Goal: Task Accomplishment & Management: Manage account settings

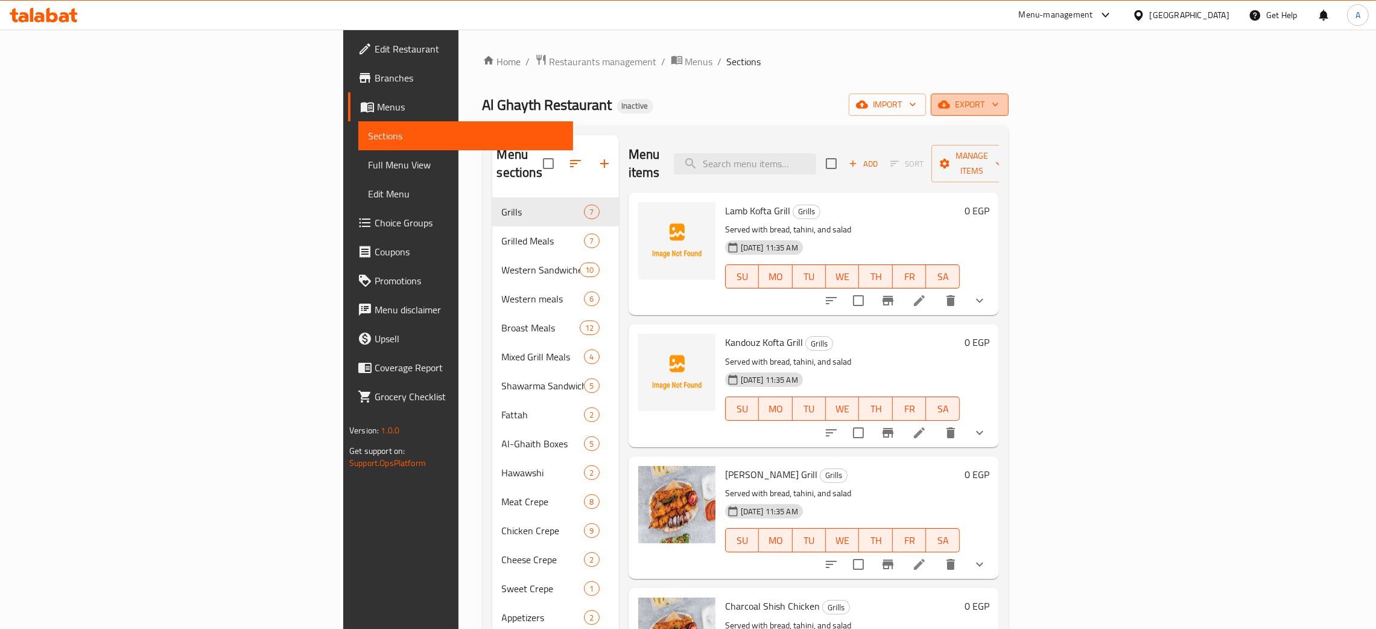
click at [999, 105] on icon "button" at bounding box center [996, 105] width 6 height 4
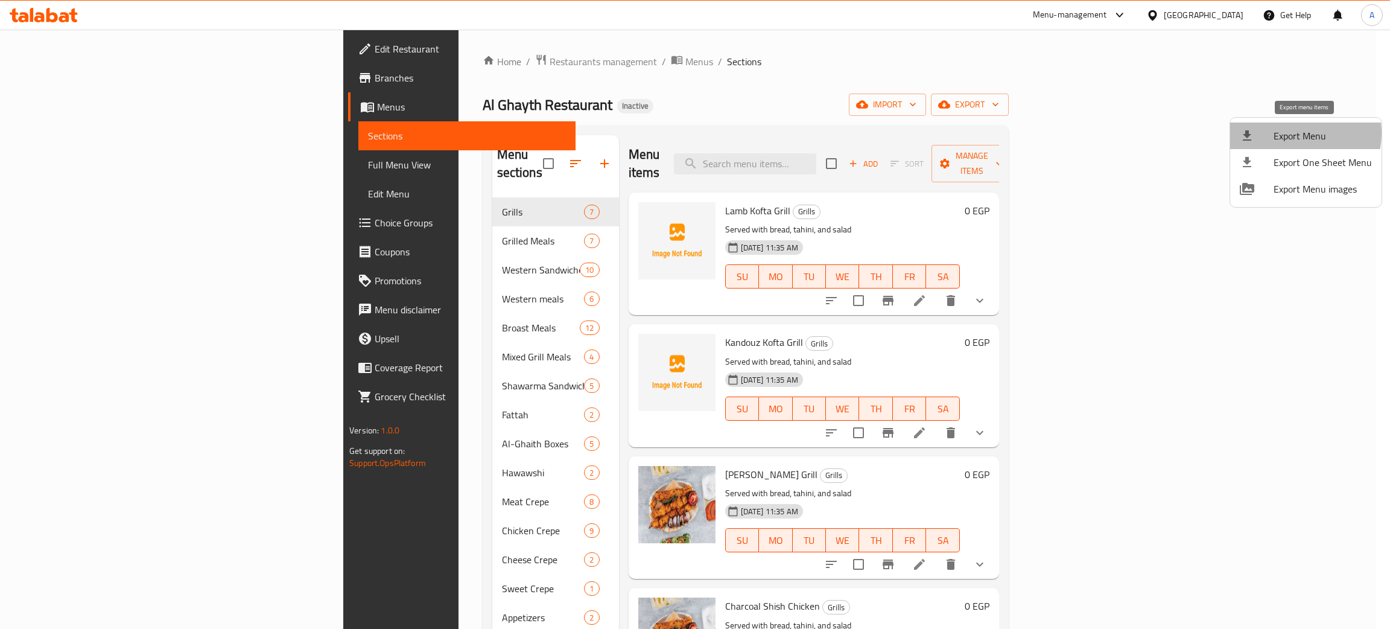
click at [1295, 133] on span "Export Menu" at bounding box center [1323, 136] width 98 height 14
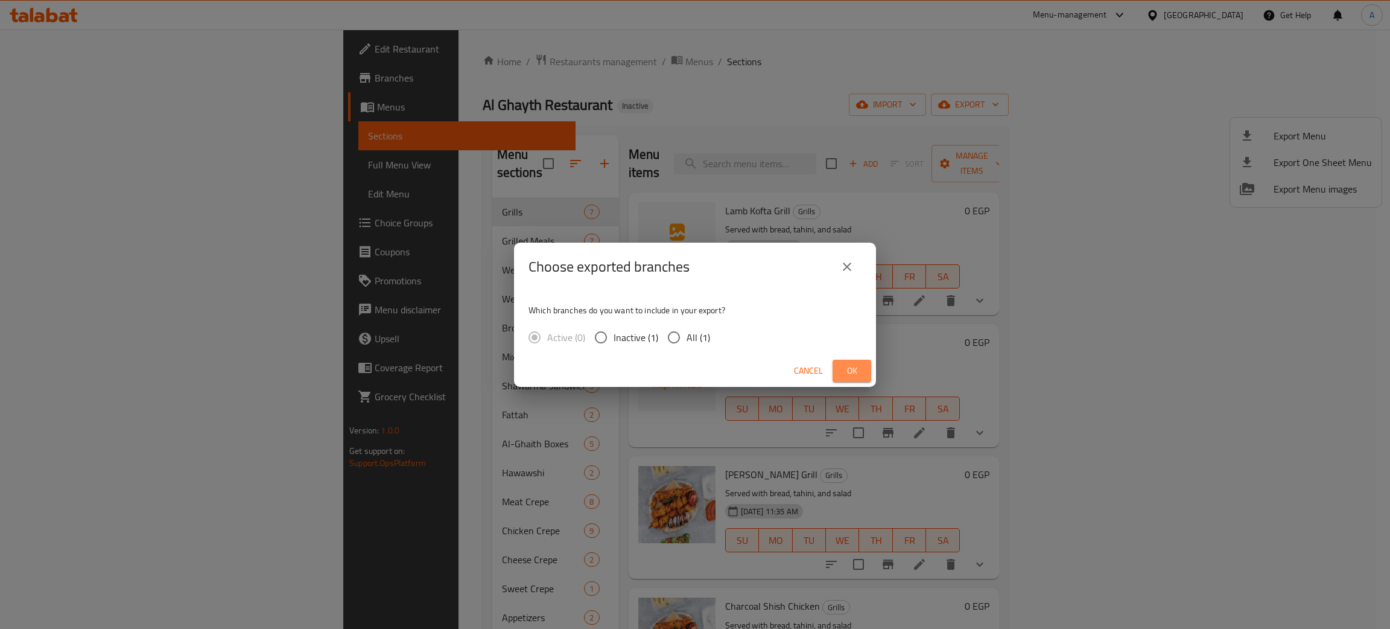
click at [846, 364] on span "Ok" at bounding box center [851, 370] width 19 height 15
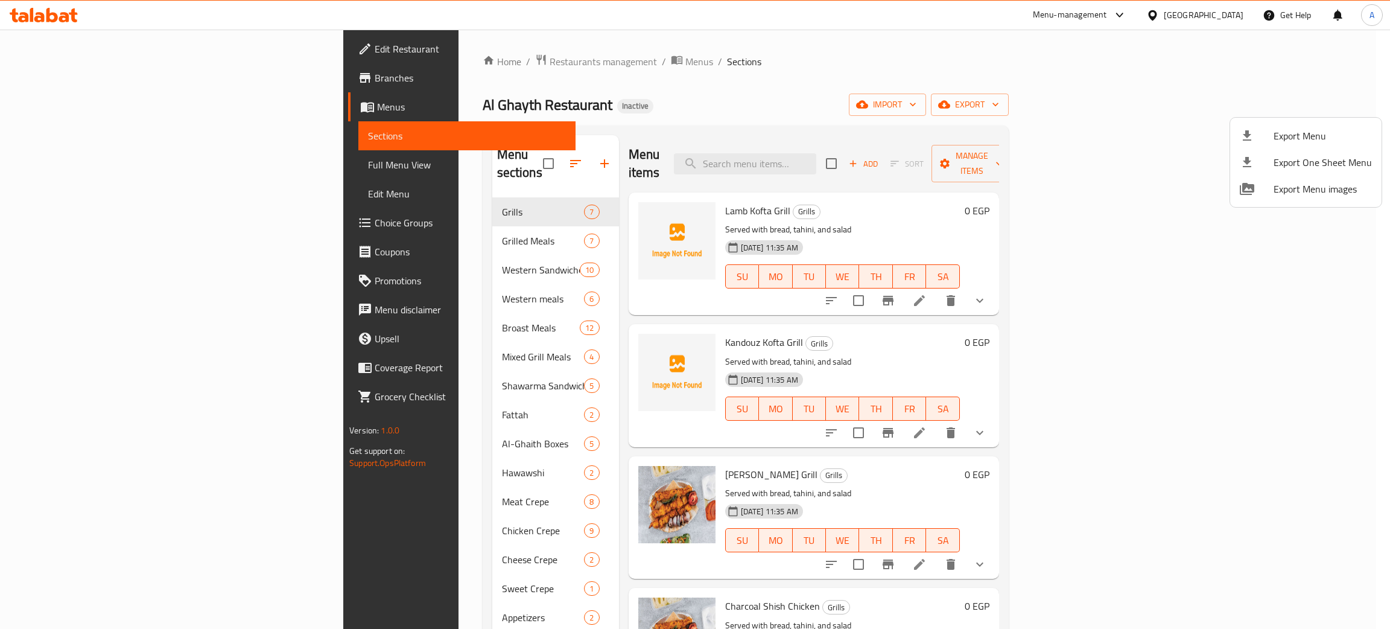
click at [1223, 16] on div at bounding box center [695, 314] width 1390 height 629
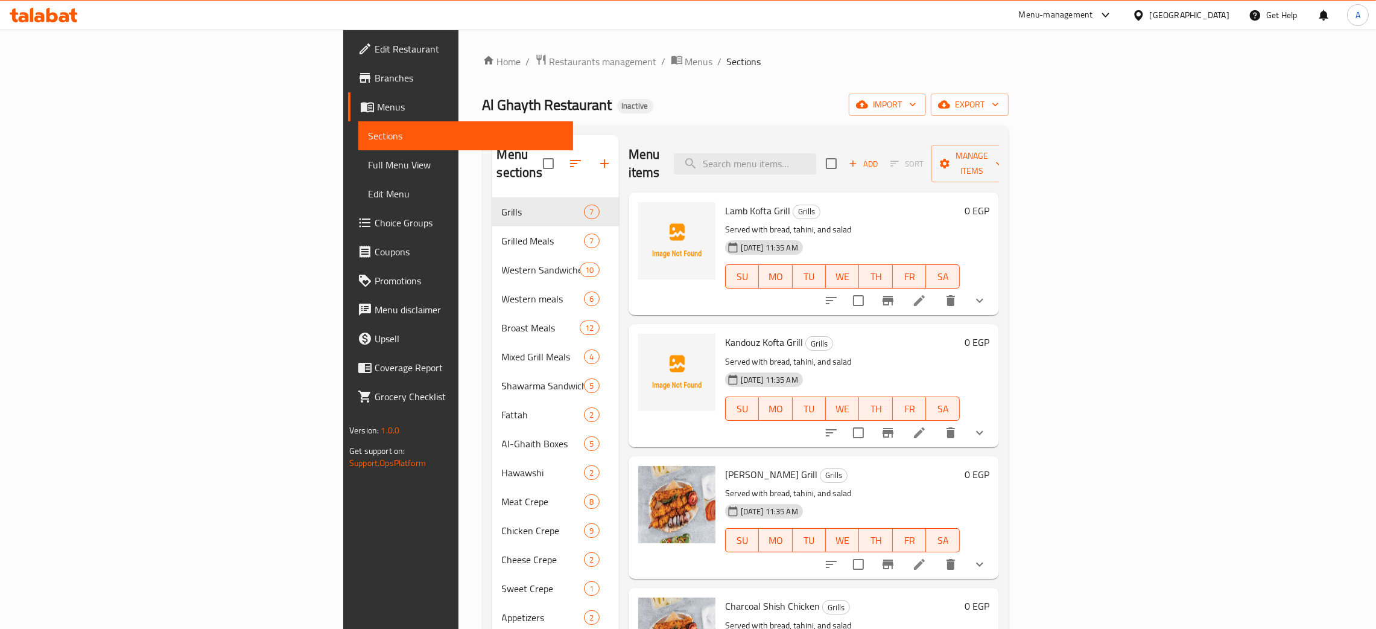
click at [1223, 16] on div "[GEOGRAPHIC_DATA]" at bounding box center [1190, 14] width 80 height 13
click at [1087, 171] on div "Jordan" at bounding box center [1138, 177] width 181 height 28
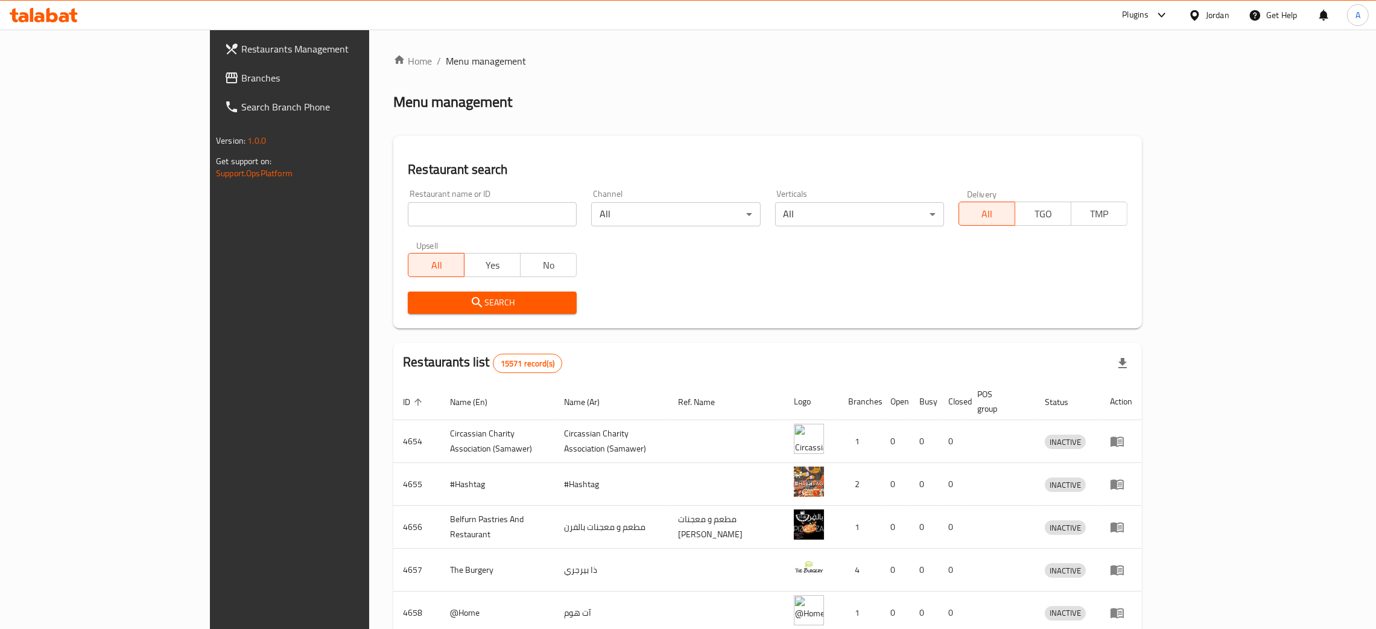
click at [448, 211] on input "search" at bounding box center [492, 214] width 169 height 24
paste input "كوكتيل نور"
type input "كوكتيل نور"
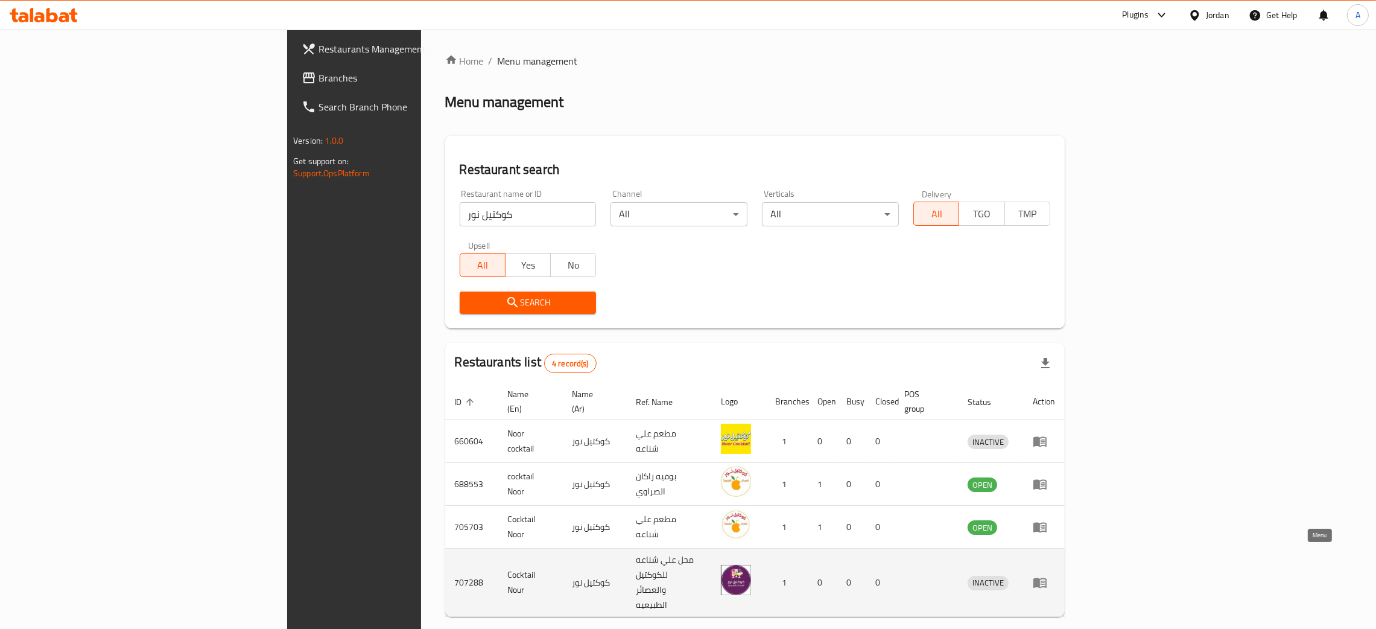
click at [1045, 580] on icon "enhanced table" at bounding box center [1043, 582] width 4 height 5
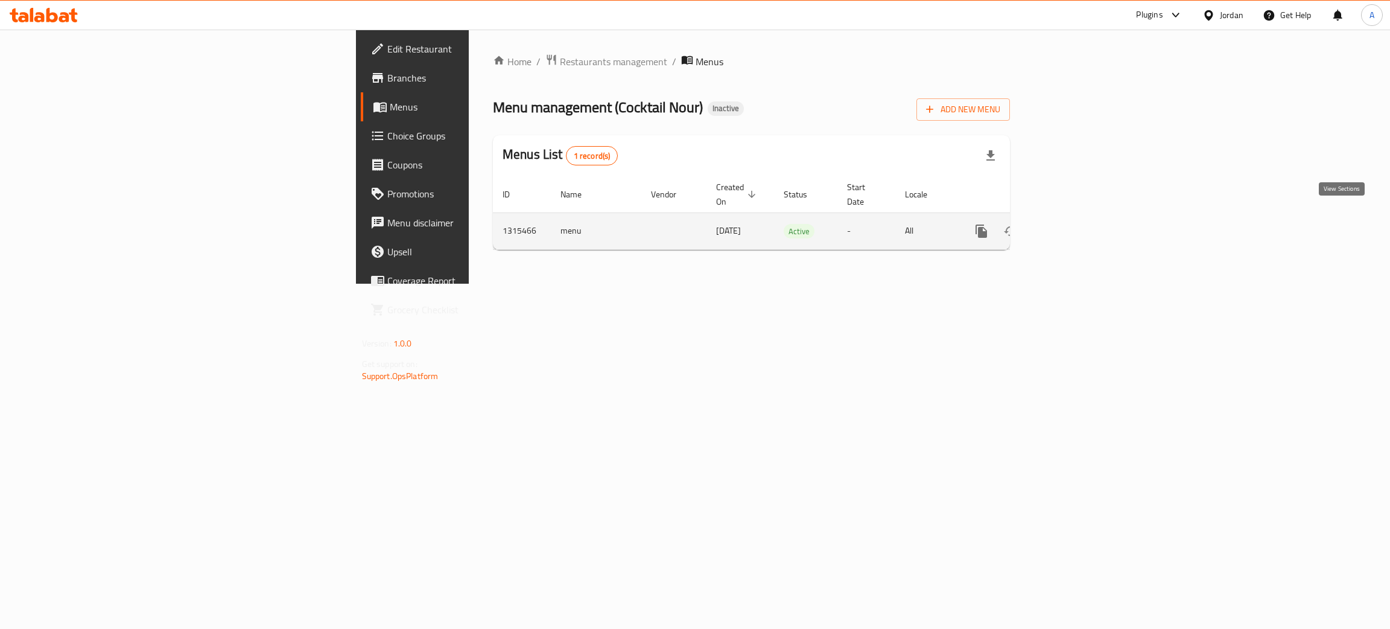
click at [1076, 224] on icon "enhanced table" at bounding box center [1068, 231] width 14 height 14
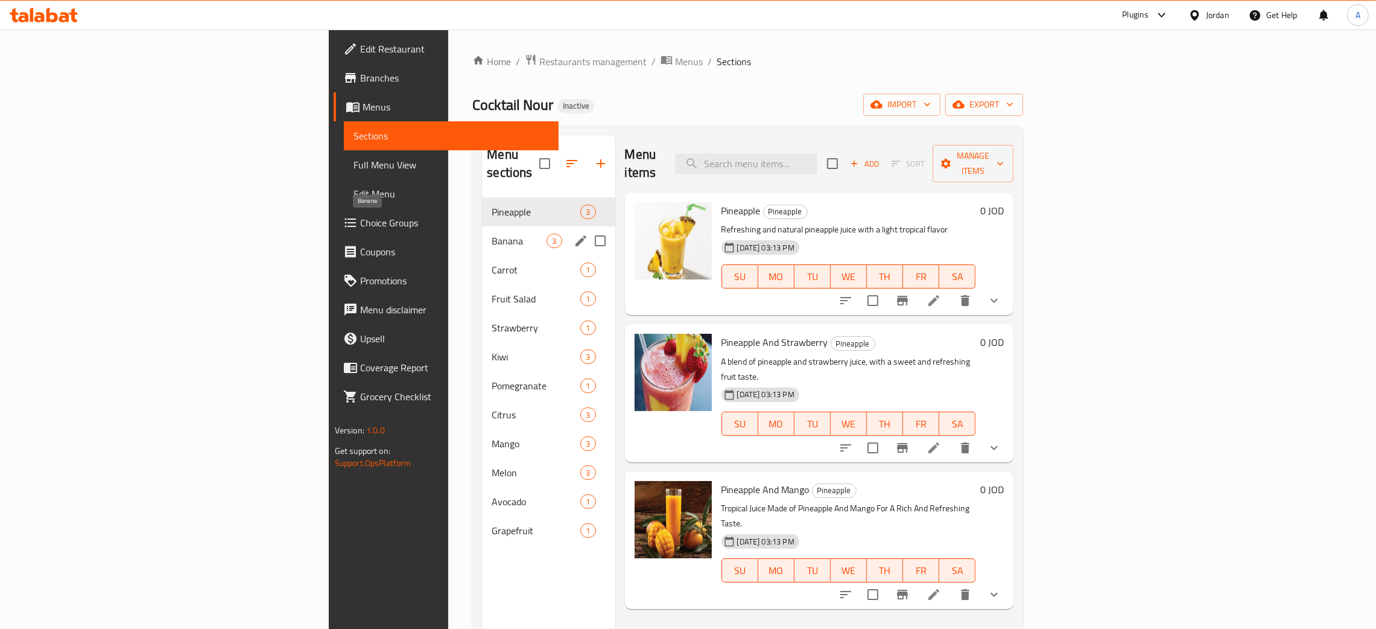
click at [492, 234] on span "Banana" at bounding box center [519, 241] width 55 height 14
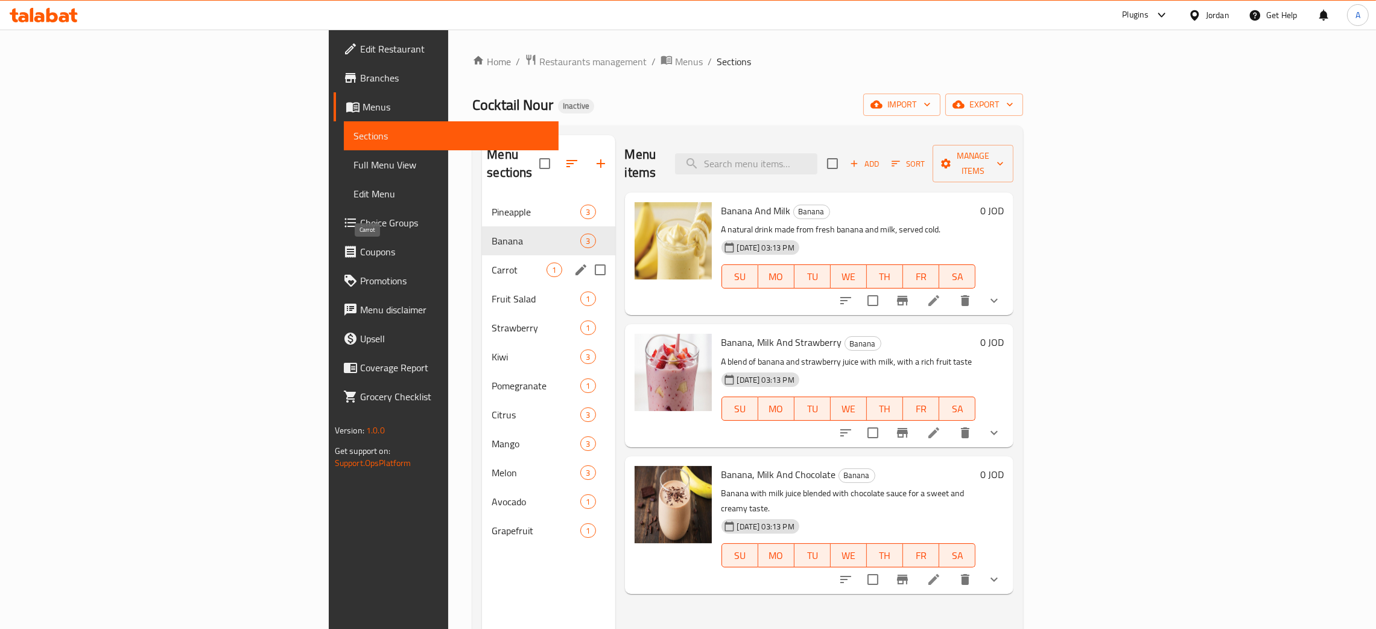
click at [492, 262] on span "Carrot" at bounding box center [519, 269] width 55 height 14
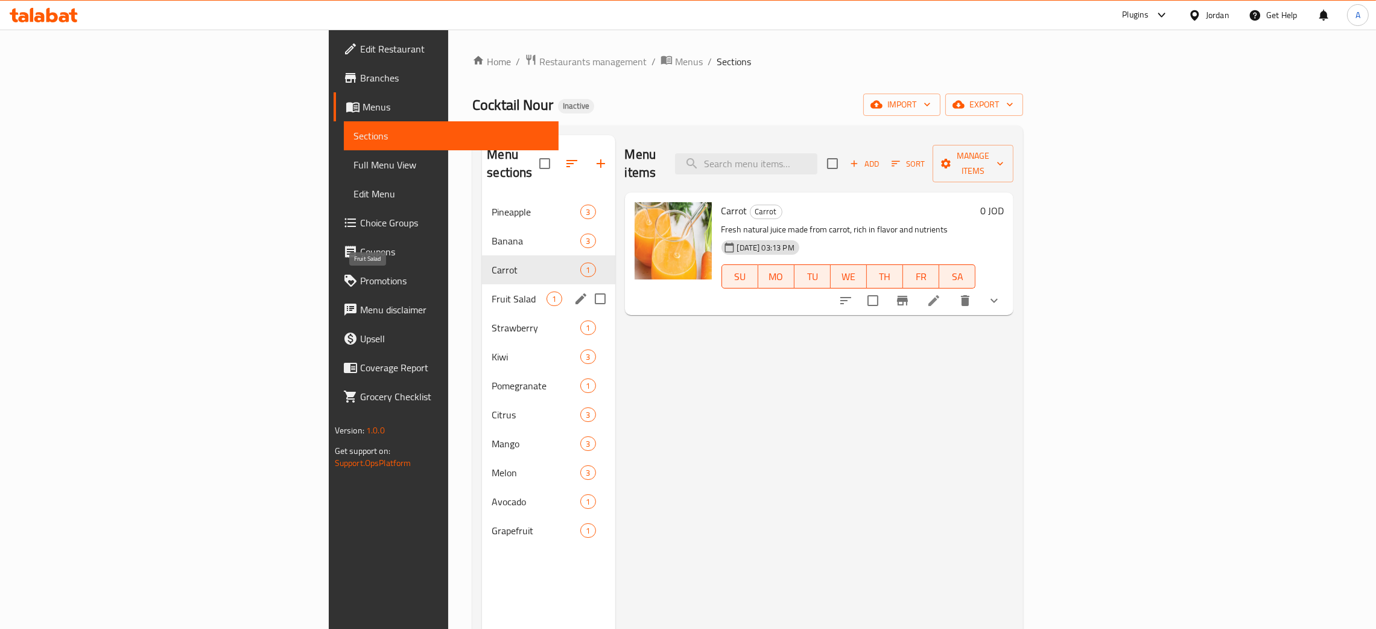
click at [492, 291] on span "Fruit Salad" at bounding box center [519, 298] width 55 height 14
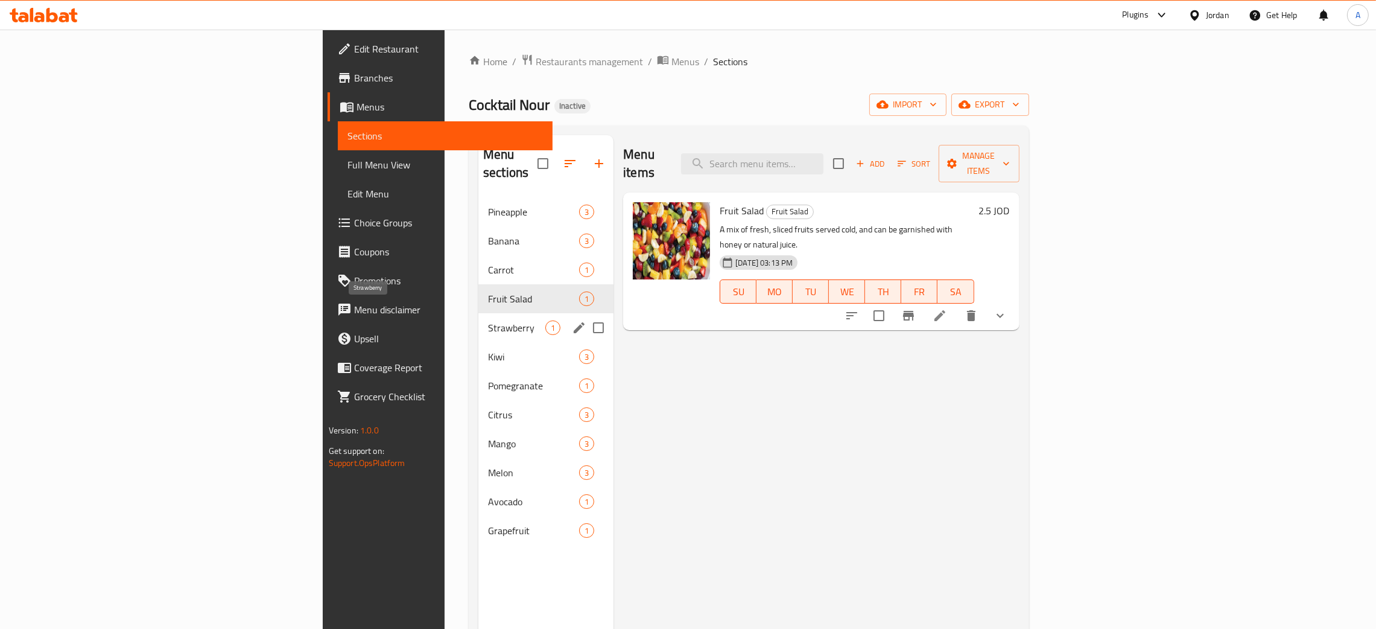
click at [488, 320] on span "Strawberry" at bounding box center [516, 327] width 57 height 14
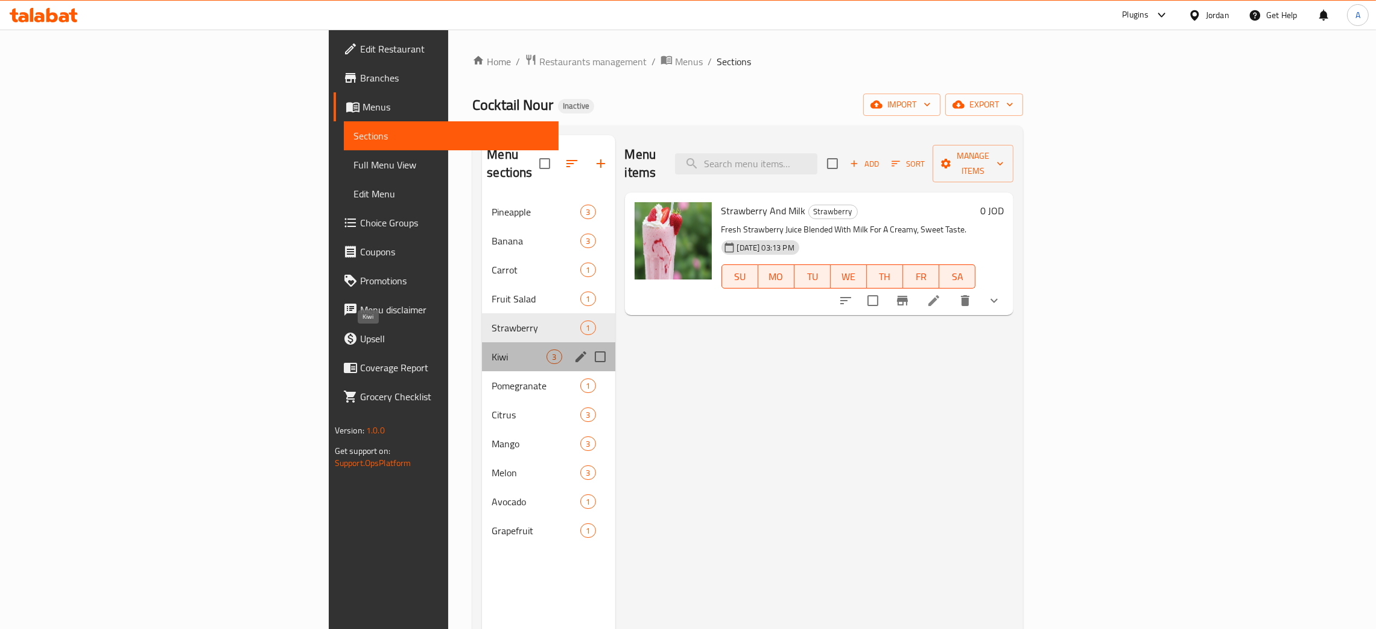
click at [492, 349] on span "Kiwi" at bounding box center [519, 356] width 55 height 14
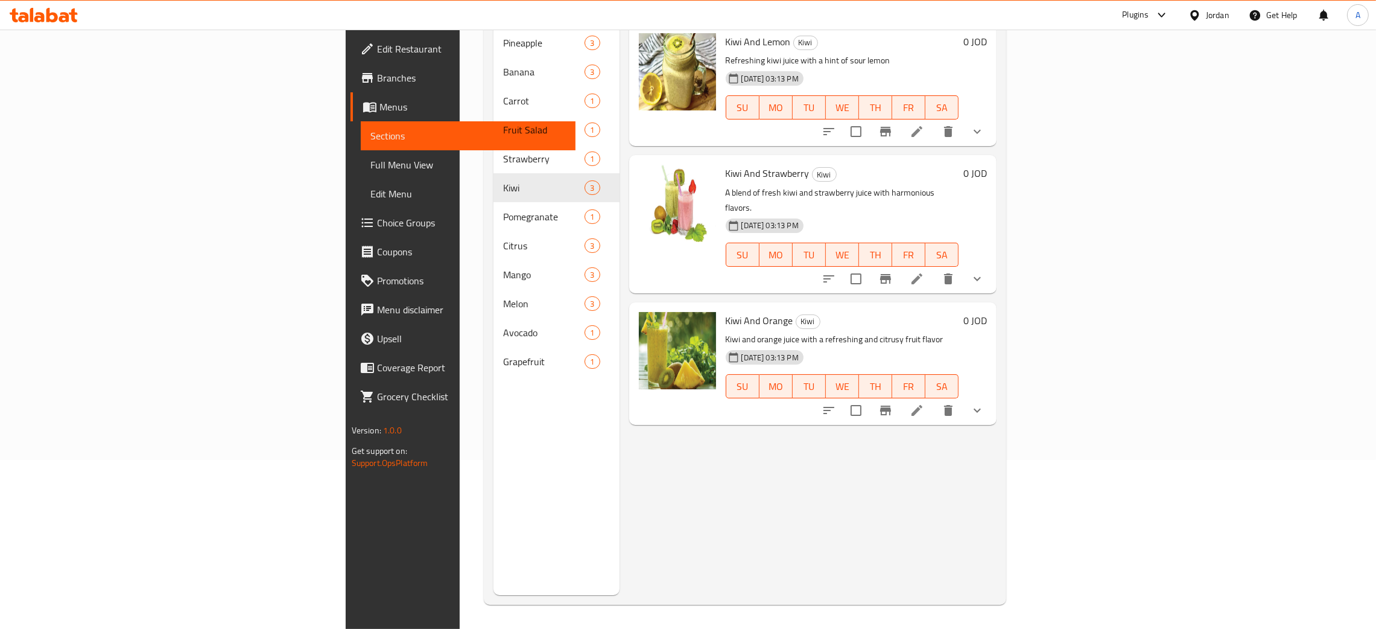
scroll to position [170, 0]
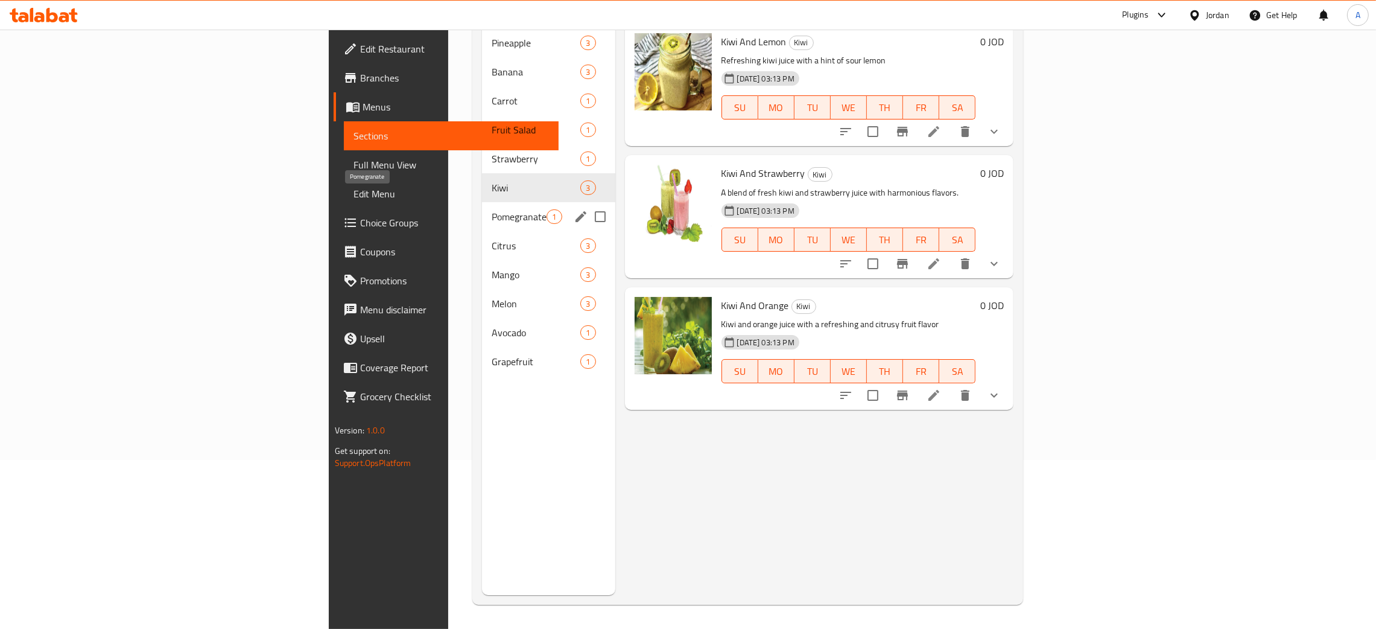
click at [492, 209] on span "Pomegranate" at bounding box center [519, 216] width 55 height 14
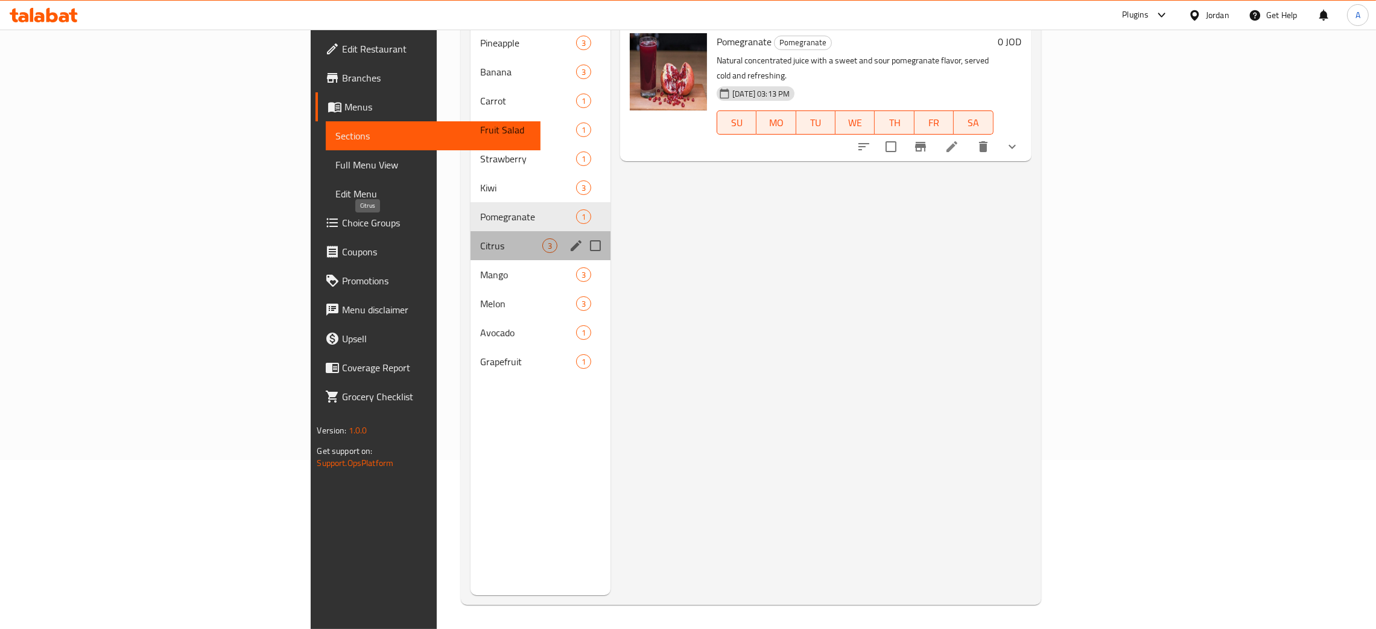
click at [480, 238] on span "Citrus" at bounding box center [511, 245] width 62 height 14
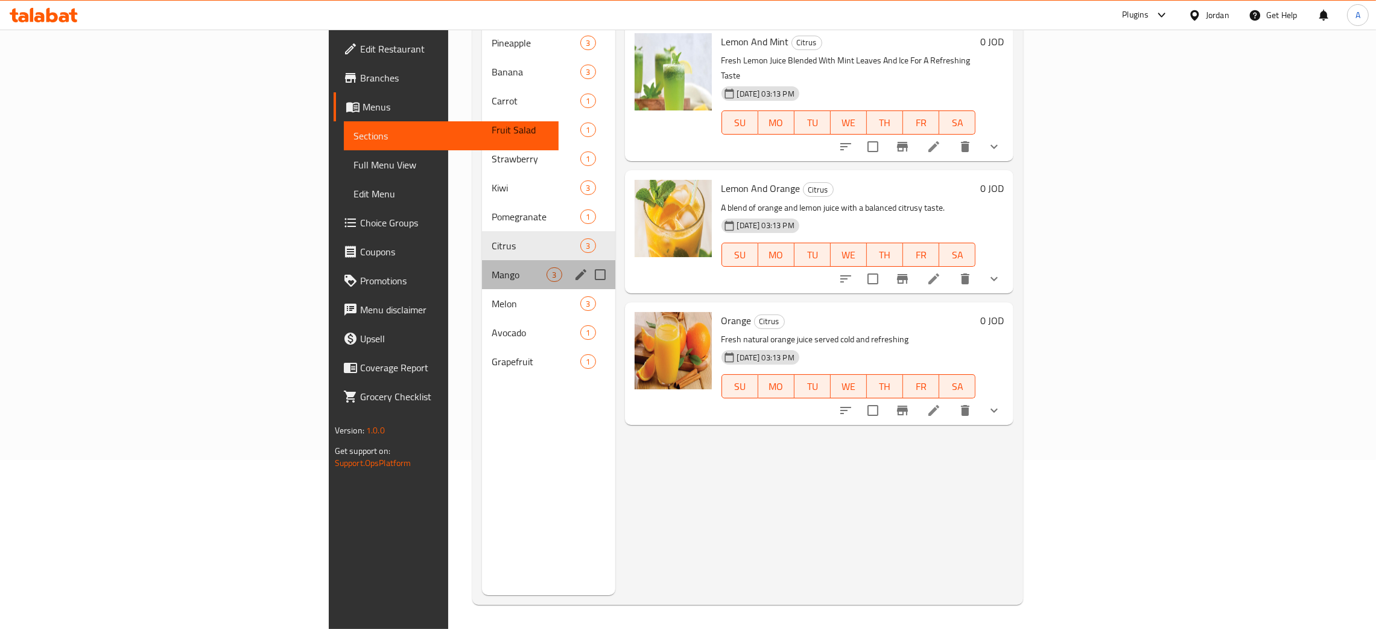
click at [482, 260] on div "Mango 3" at bounding box center [548, 274] width 133 height 29
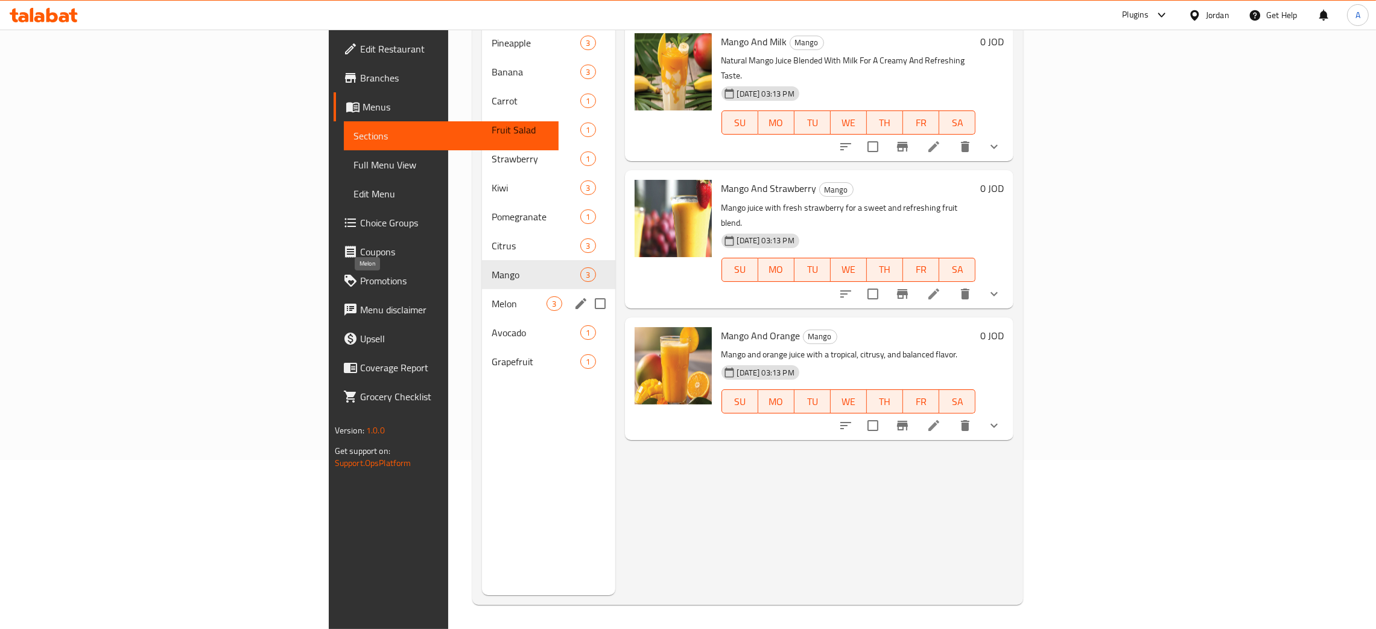
click at [492, 296] on span "Melon" at bounding box center [519, 303] width 55 height 14
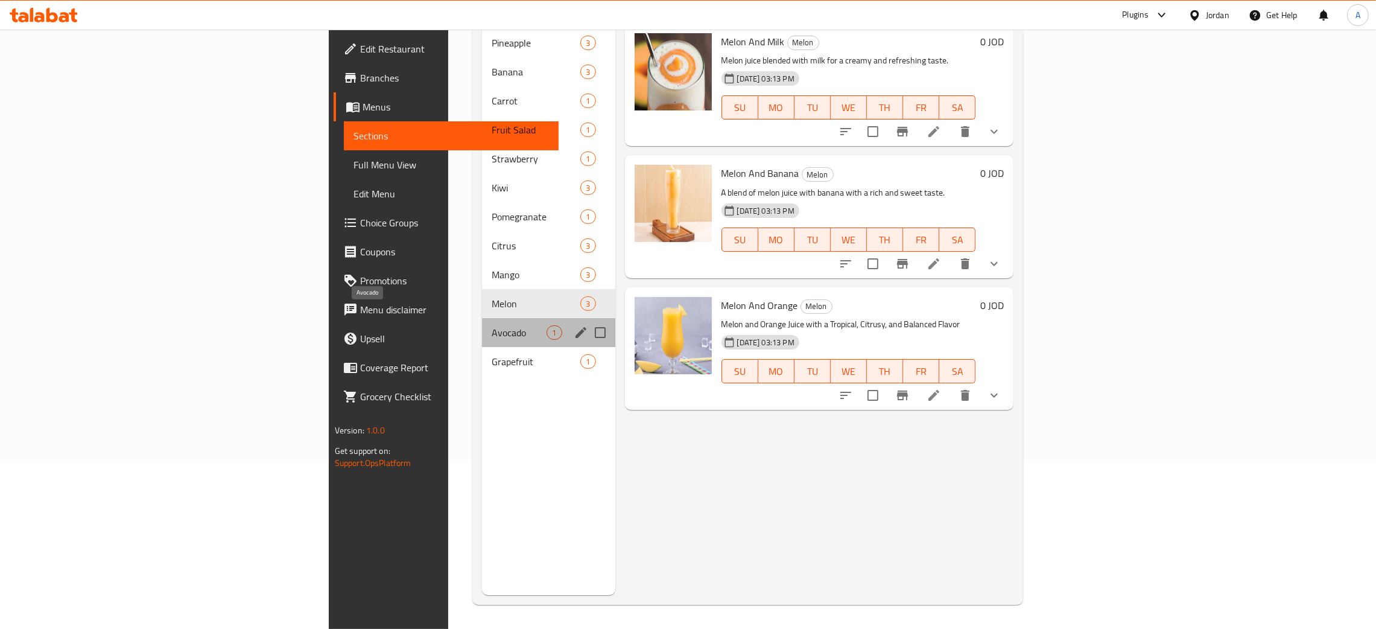
click at [492, 325] on span "Avocado" at bounding box center [519, 332] width 55 height 14
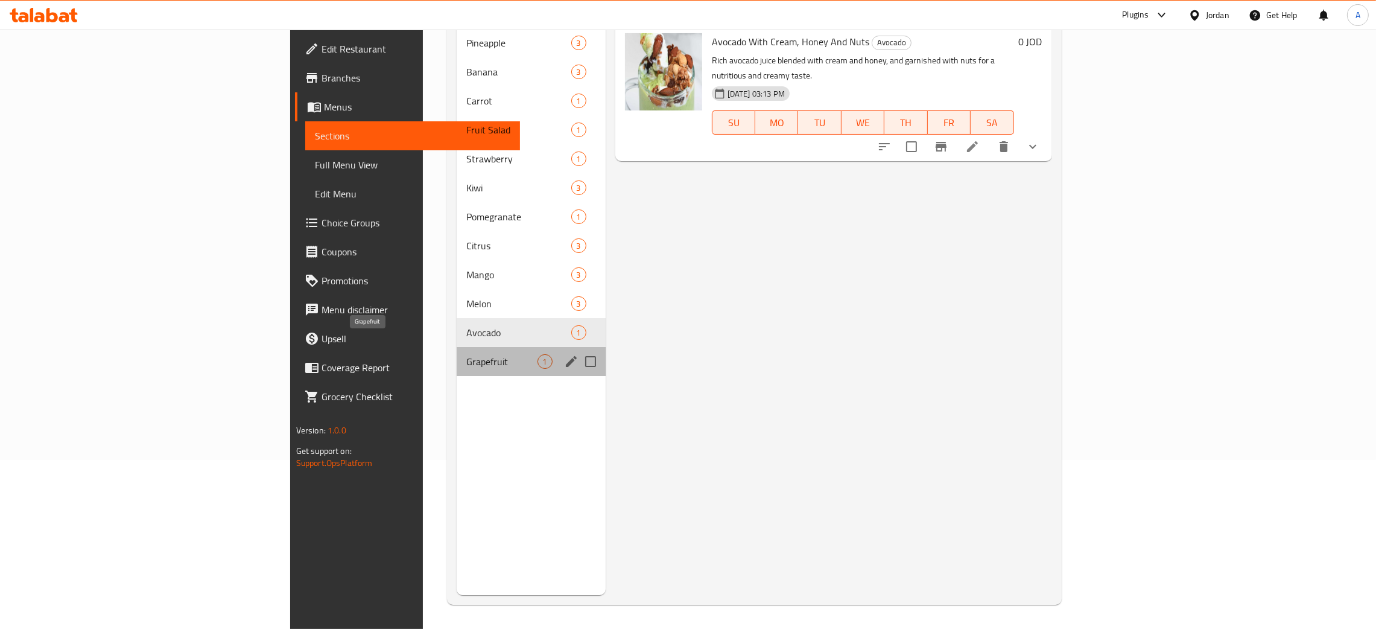
click at [466, 354] on span "Grapefruit" at bounding box center [501, 361] width 71 height 14
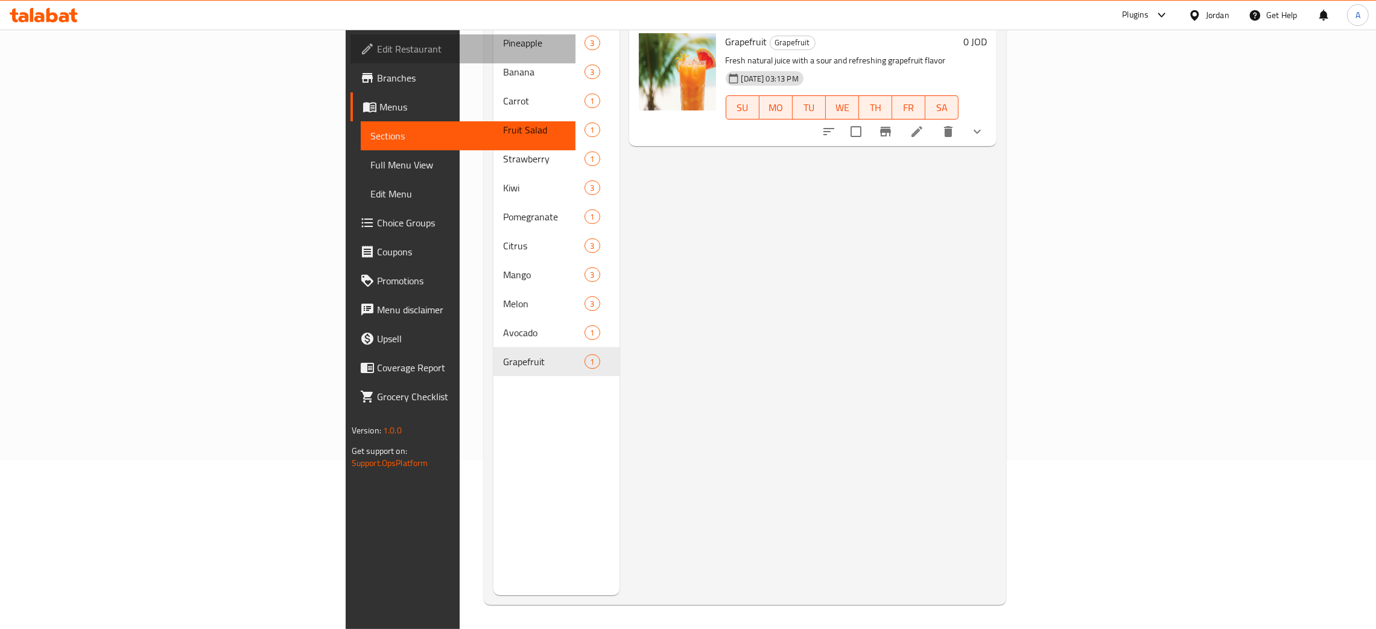
click at [377, 52] on span "Edit Restaurant" at bounding box center [471, 49] width 189 height 14
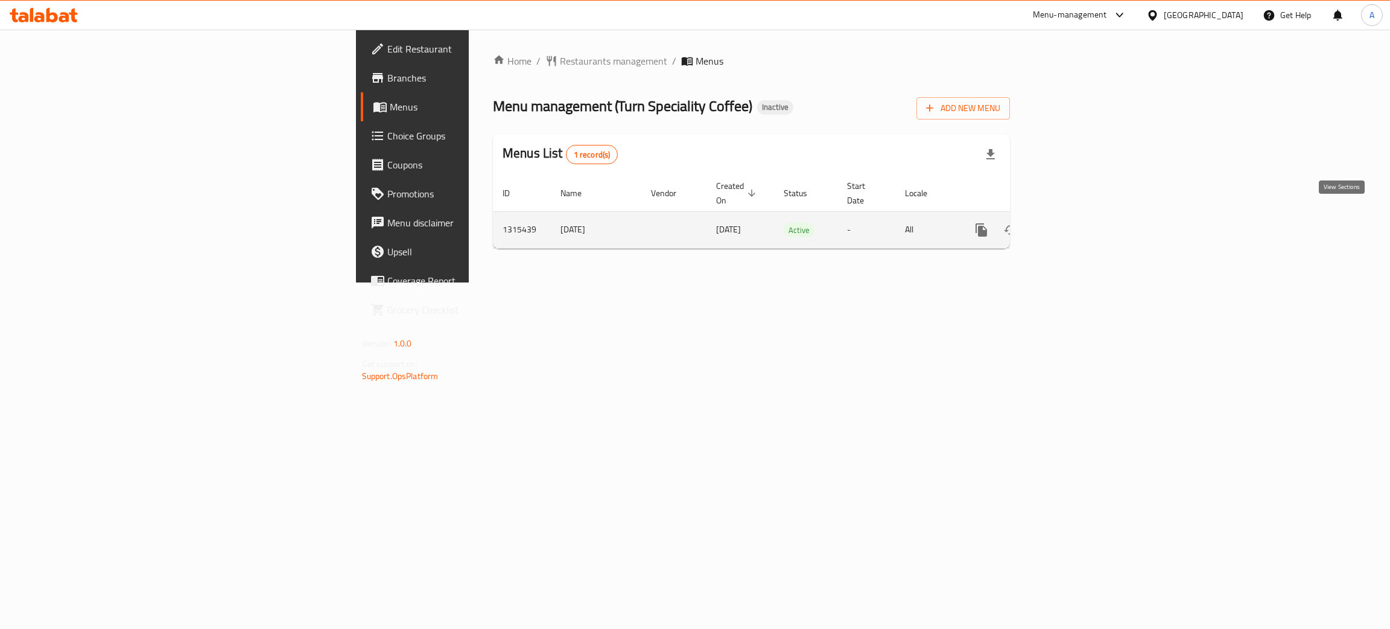
click at [1076, 223] on icon "enhanced table" at bounding box center [1068, 230] width 14 height 14
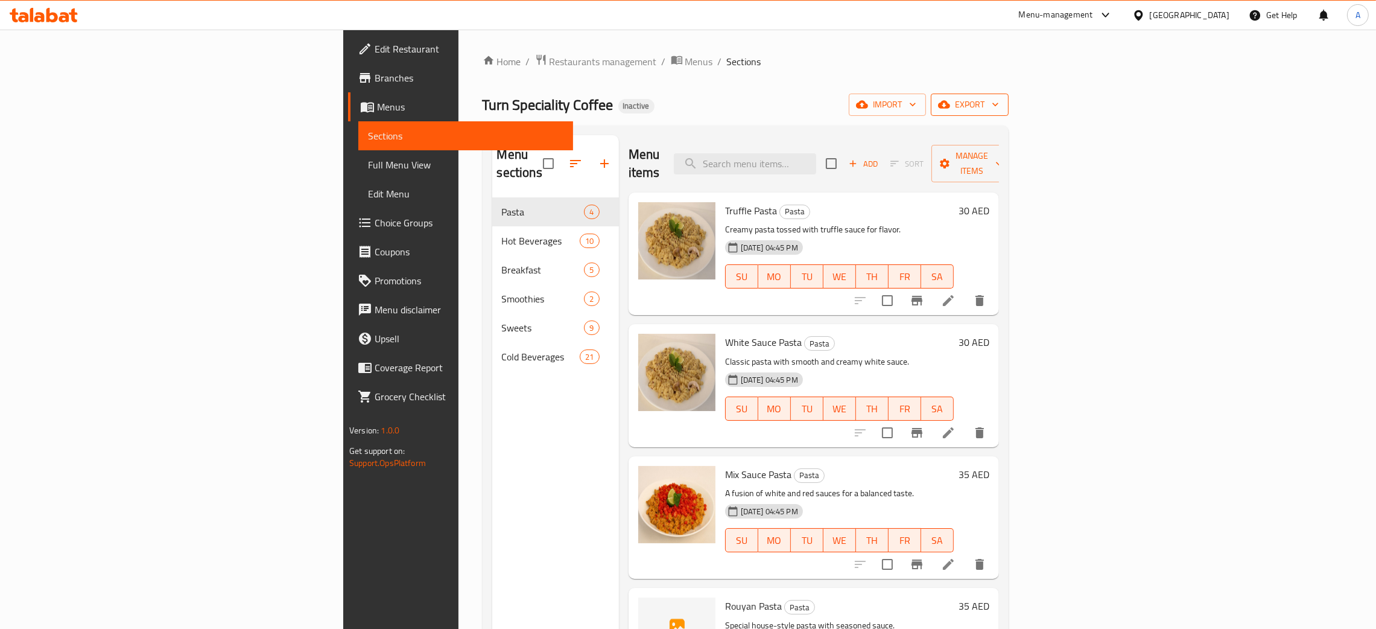
click at [1002, 107] on icon "button" at bounding box center [996, 104] width 12 height 12
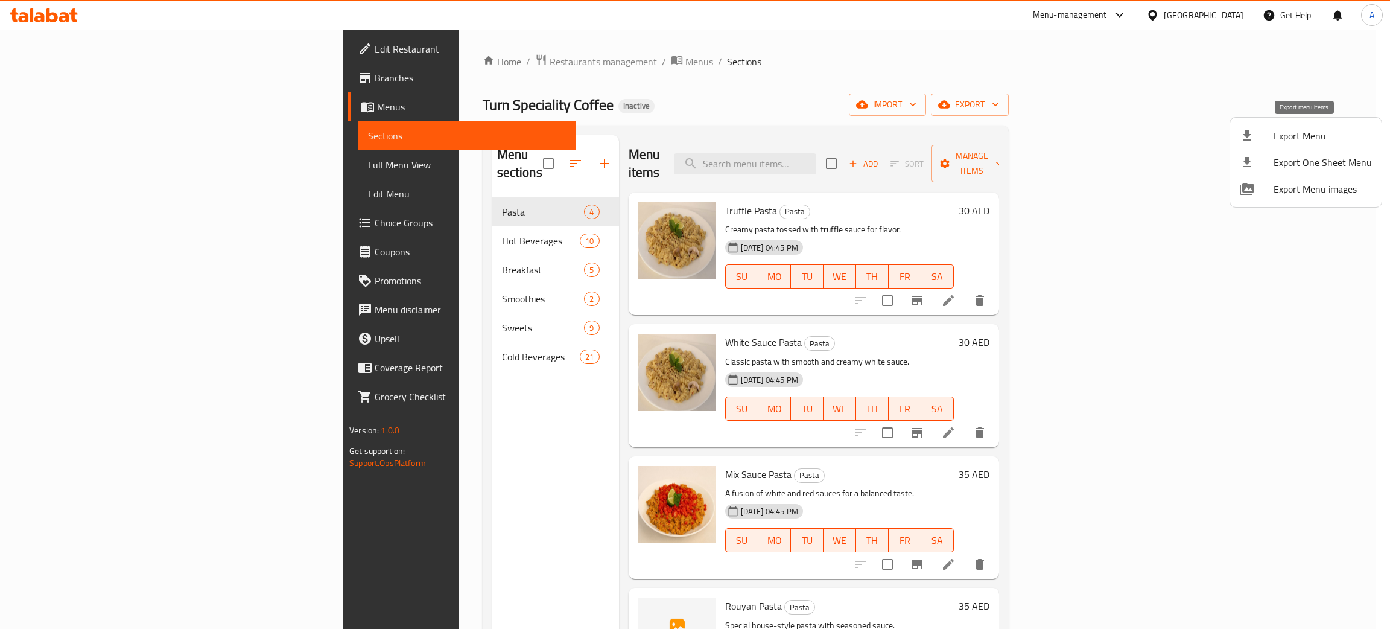
click at [1276, 139] on span "Export Menu" at bounding box center [1323, 136] width 98 height 14
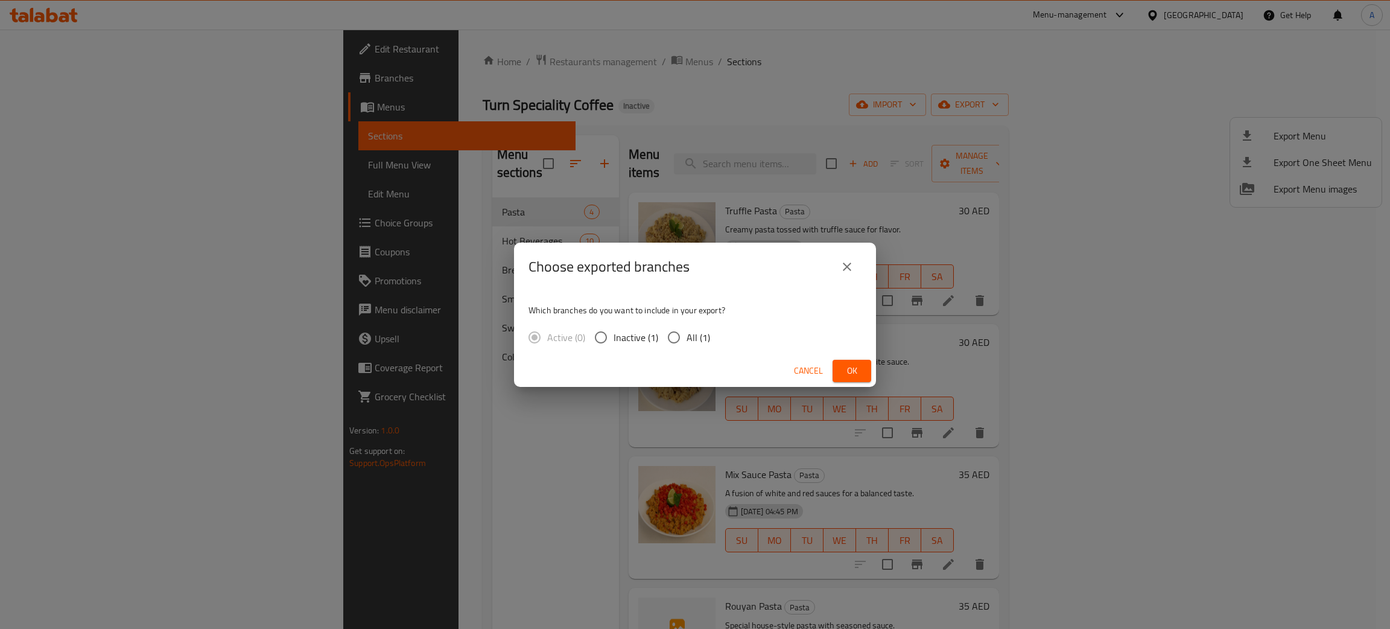
click at [853, 363] on span "Ok" at bounding box center [851, 370] width 19 height 15
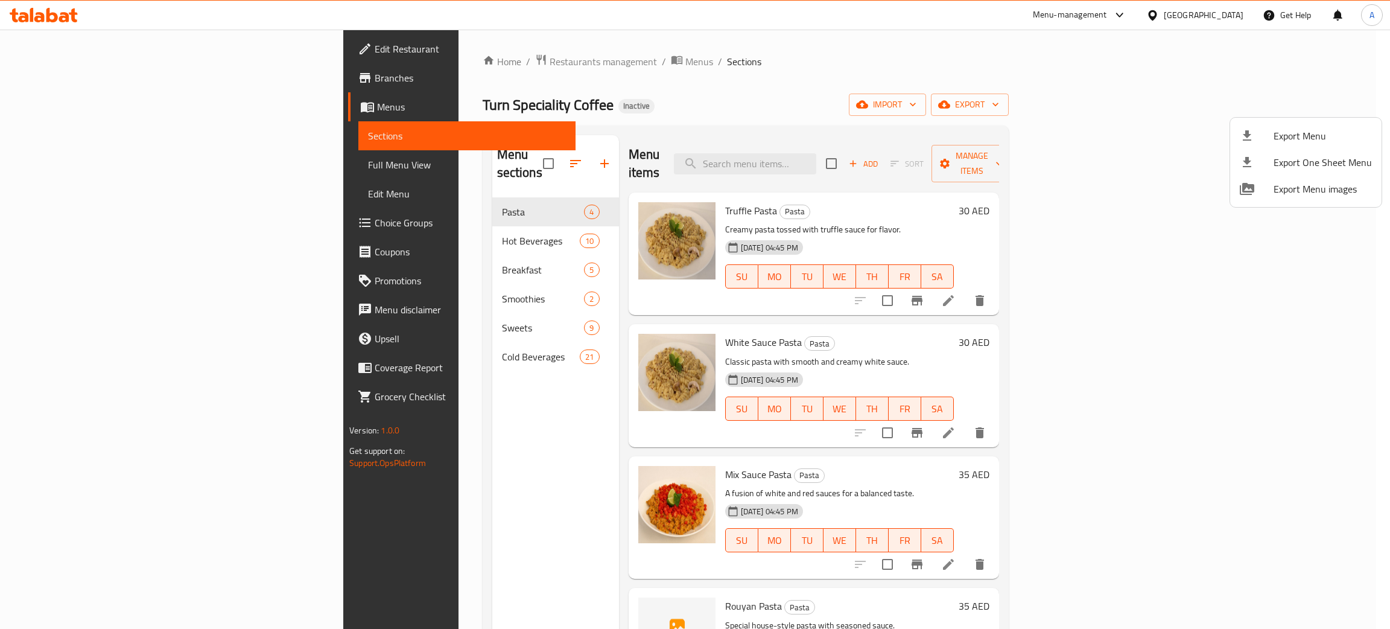
click at [418, 338] on div at bounding box center [695, 314] width 1390 height 629
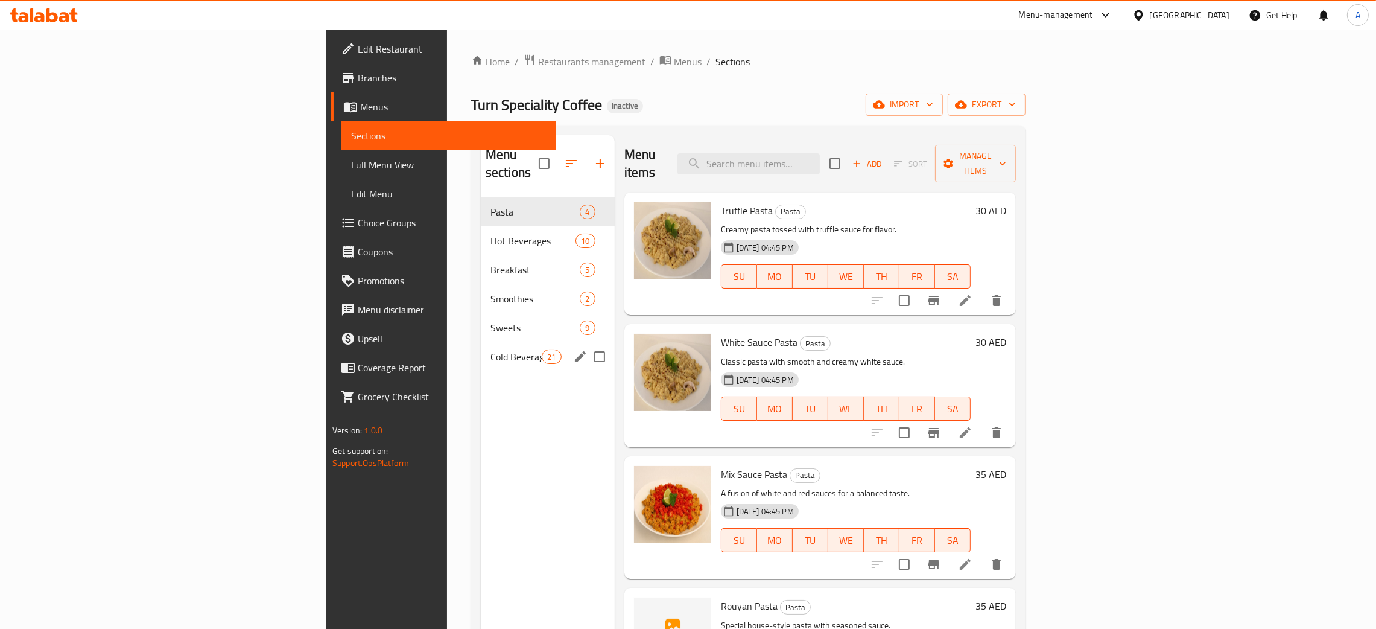
click at [481, 342] on div "Cold Beverages 21" at bounding box center [548, 356] width 134 height 29
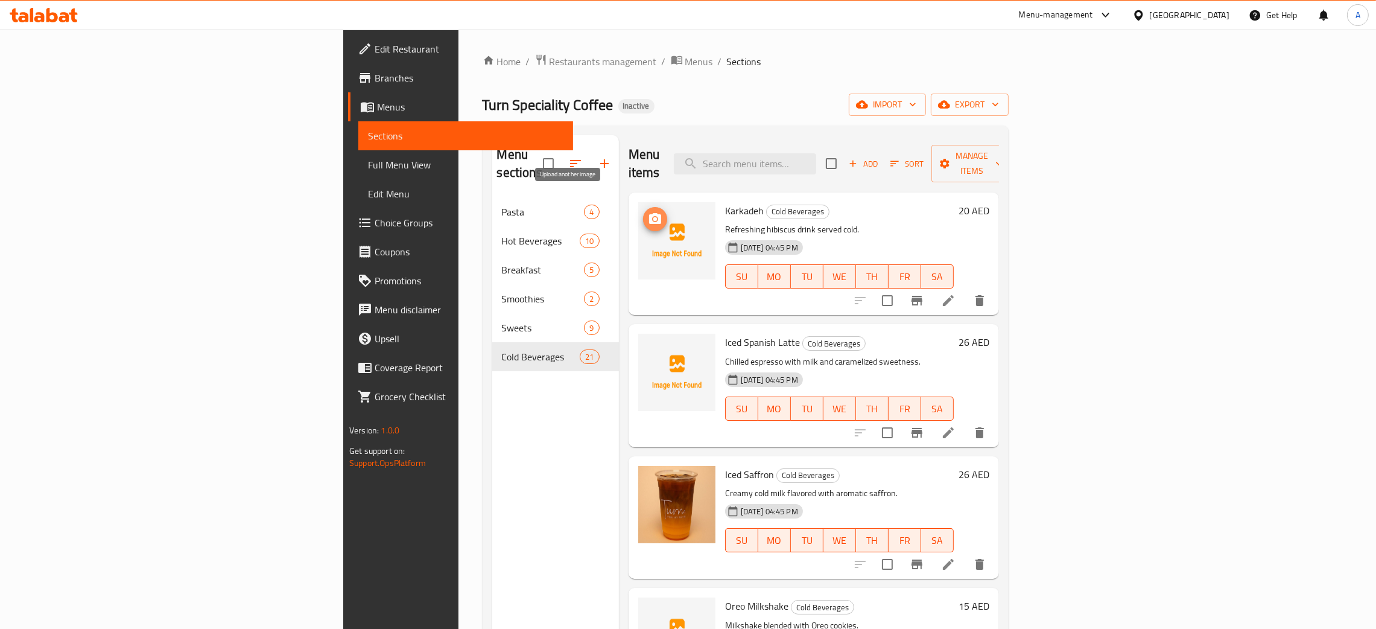
click at [648, 212] on icon "upload picture" at bounding box center [655, 219] width 14 height 14
click at [648, 343] on icon "upload picture" at bounding box center [655, 350] width 14 height 14
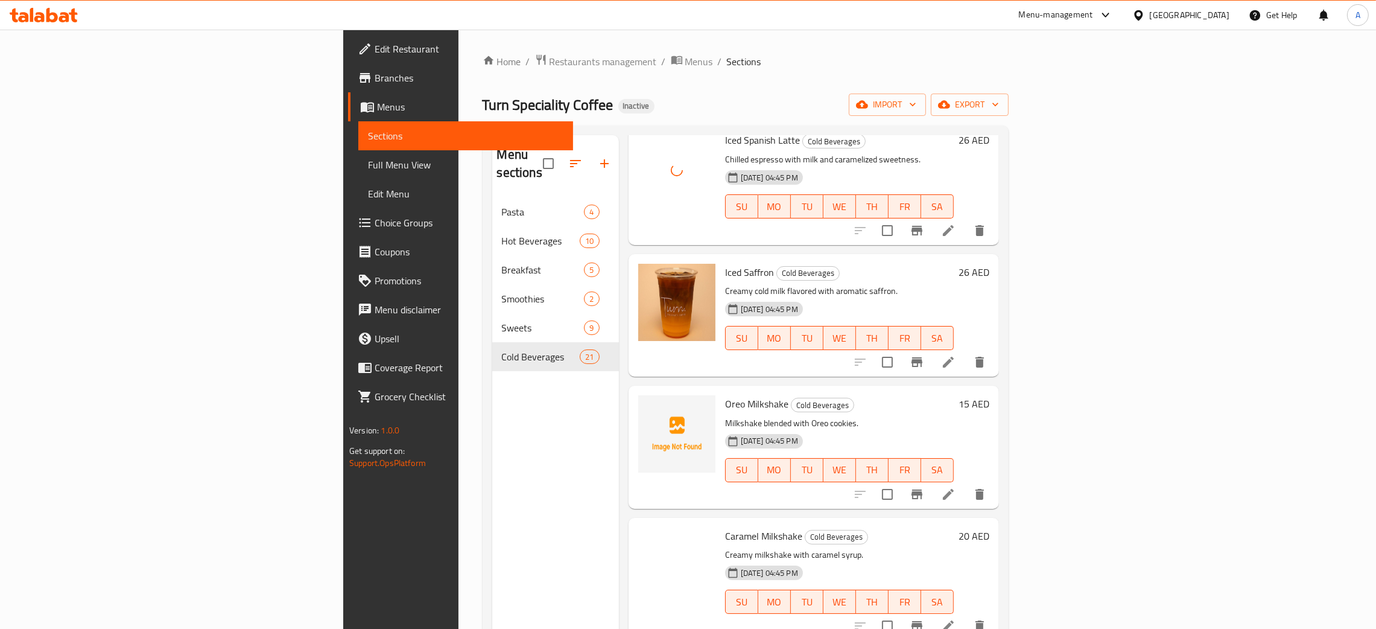
scroll to position [362, 0]
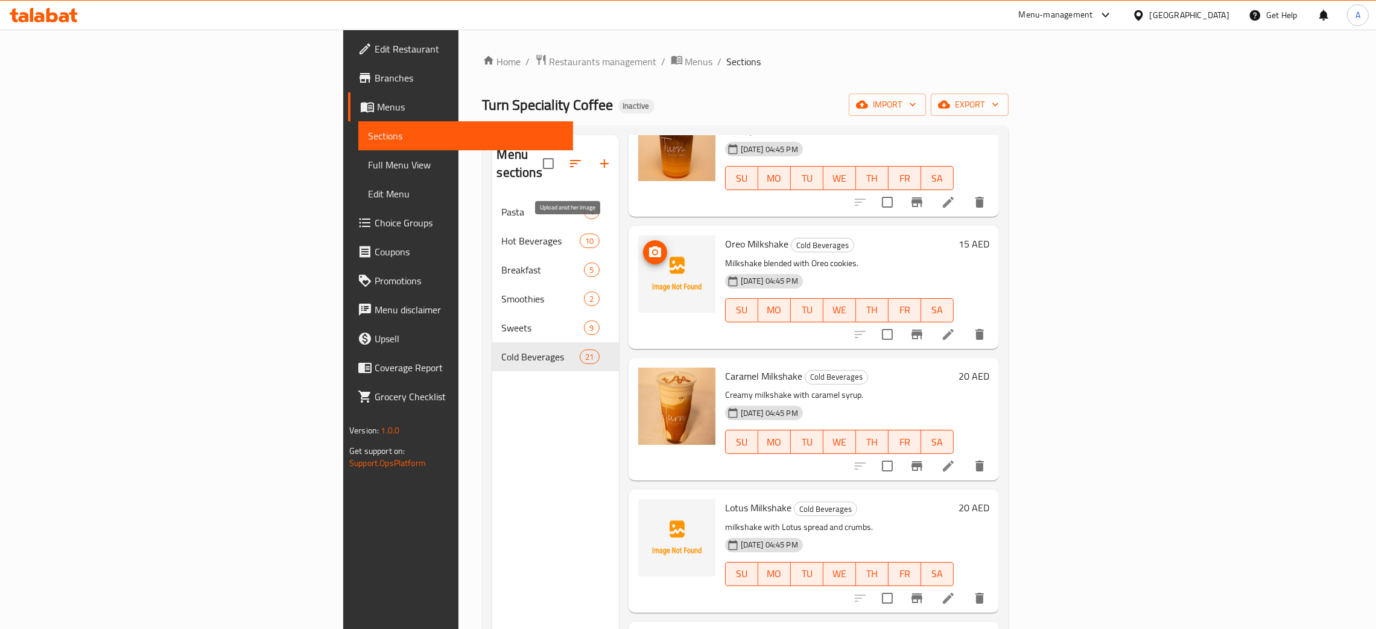
click at [649, 246] on icon "upload picture" at bounding box center [655, 251] width 12 height 11
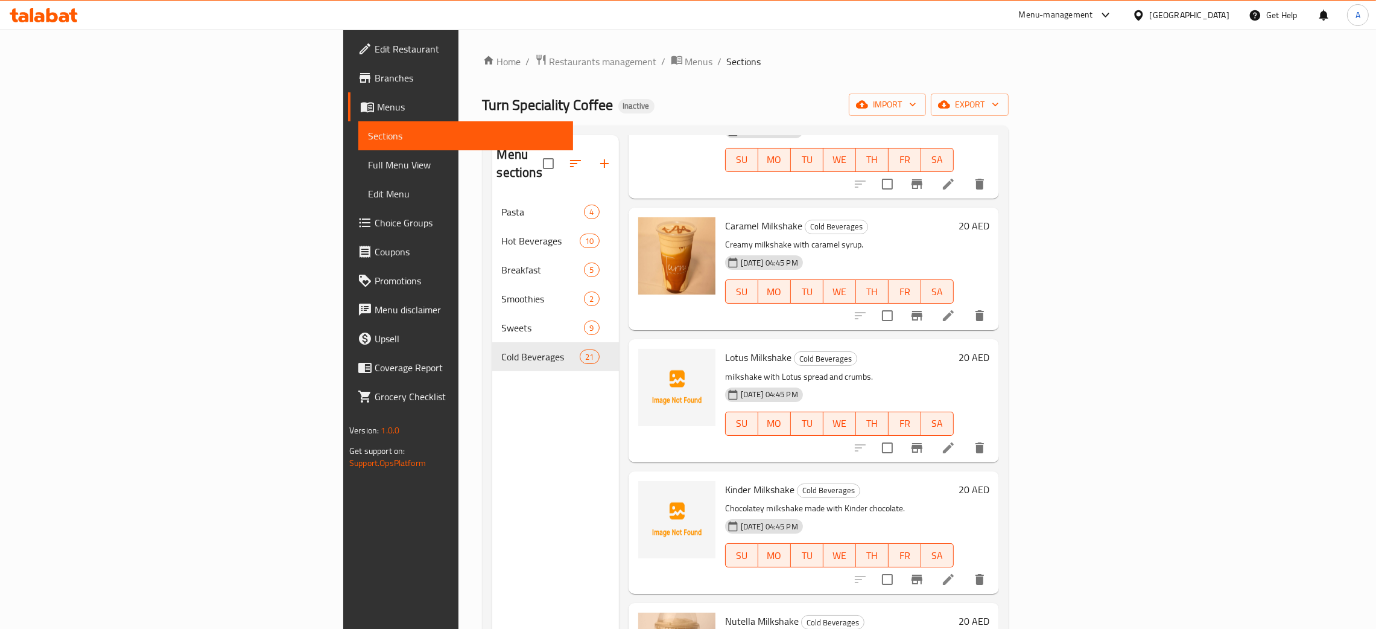
scroll to position [542, 0]
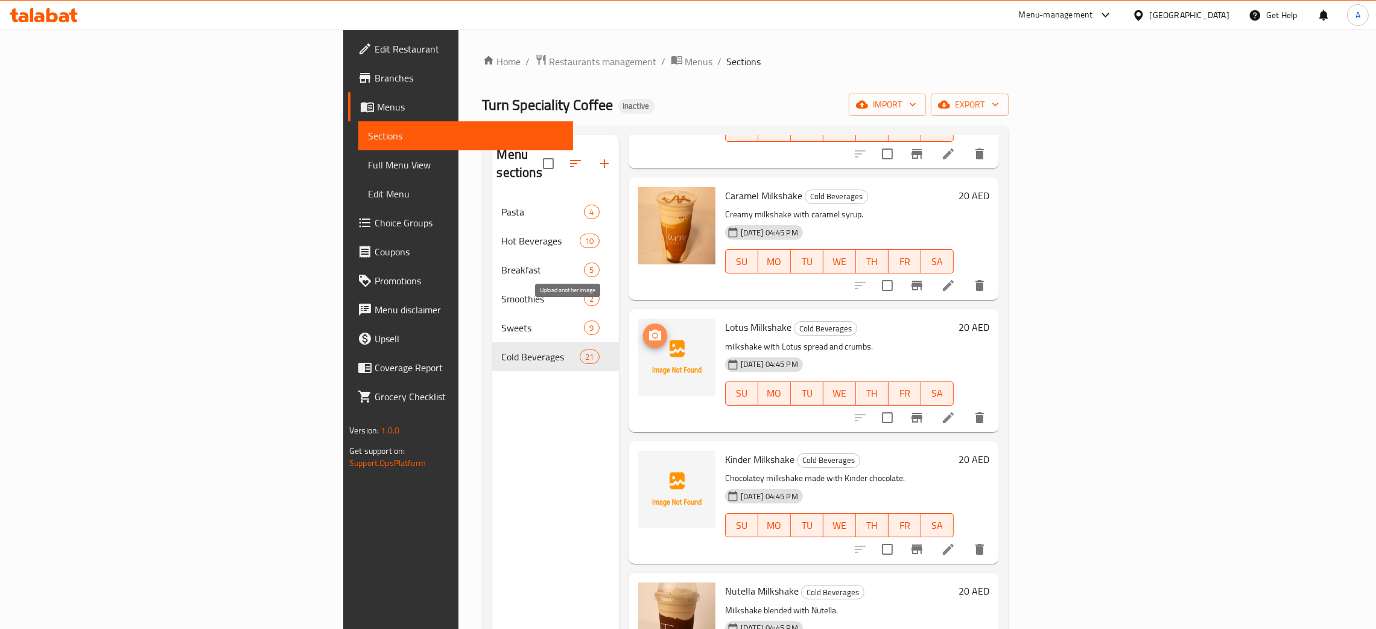
click at [649, 329] on icon "upload picture" at bounding box center [655, 334] width 12 height 11
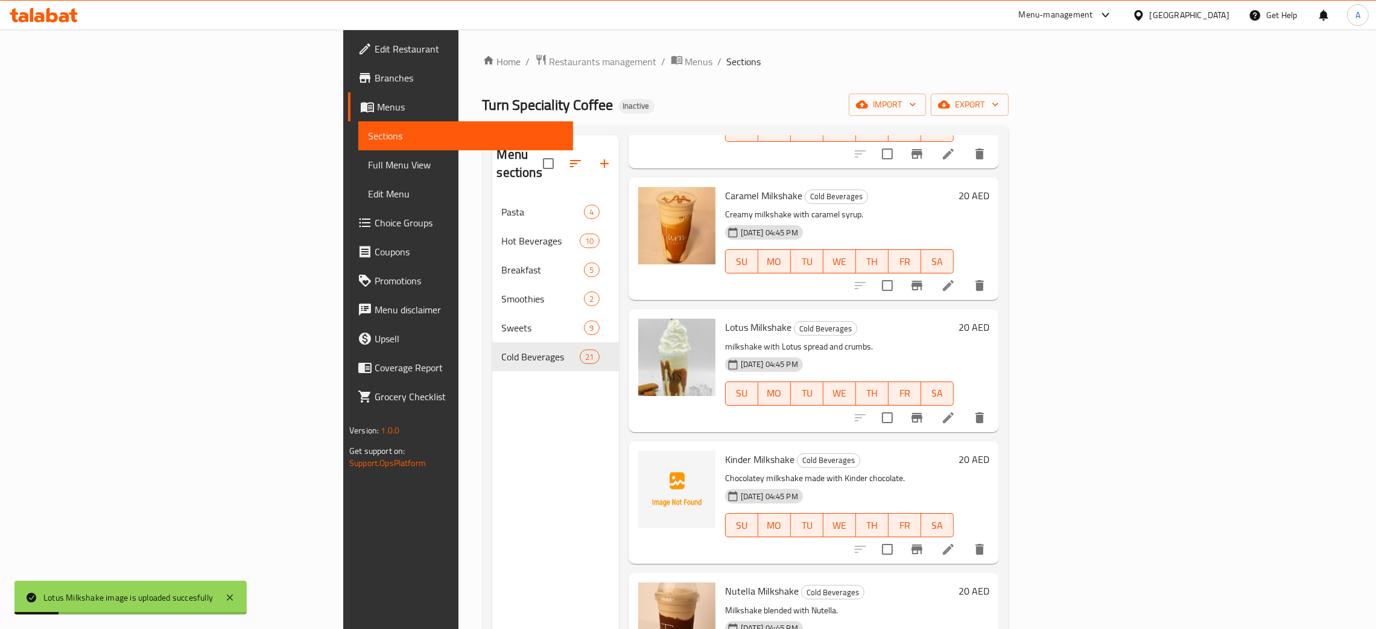
scroll to position [634, 0]
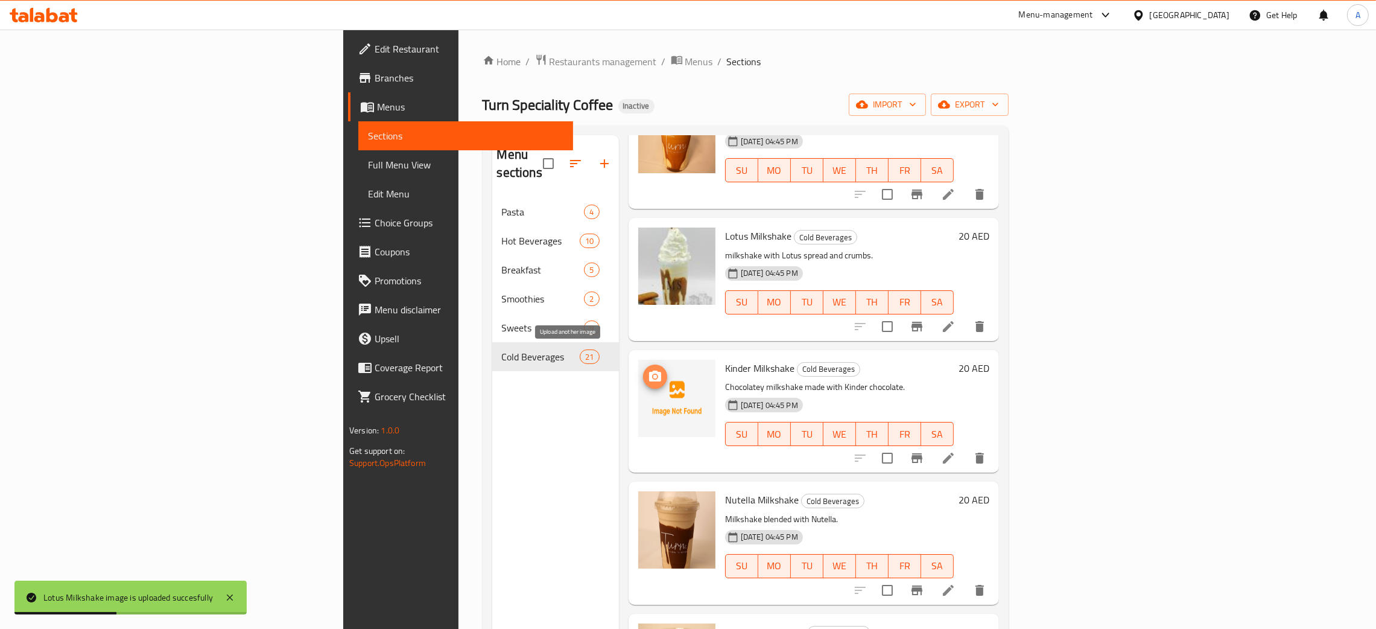
click at [649, 370] on icon "upload picture" at bounding box center [655, 375] width 12 height 11
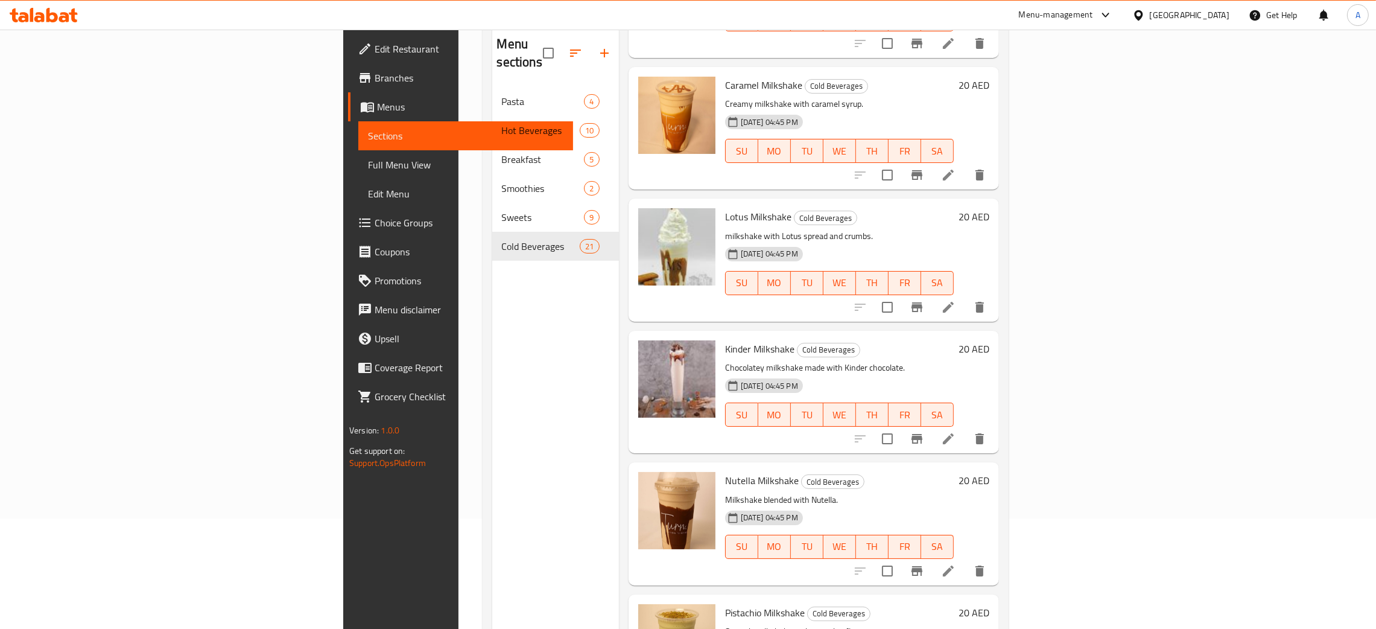
scroll to position [170, 0]
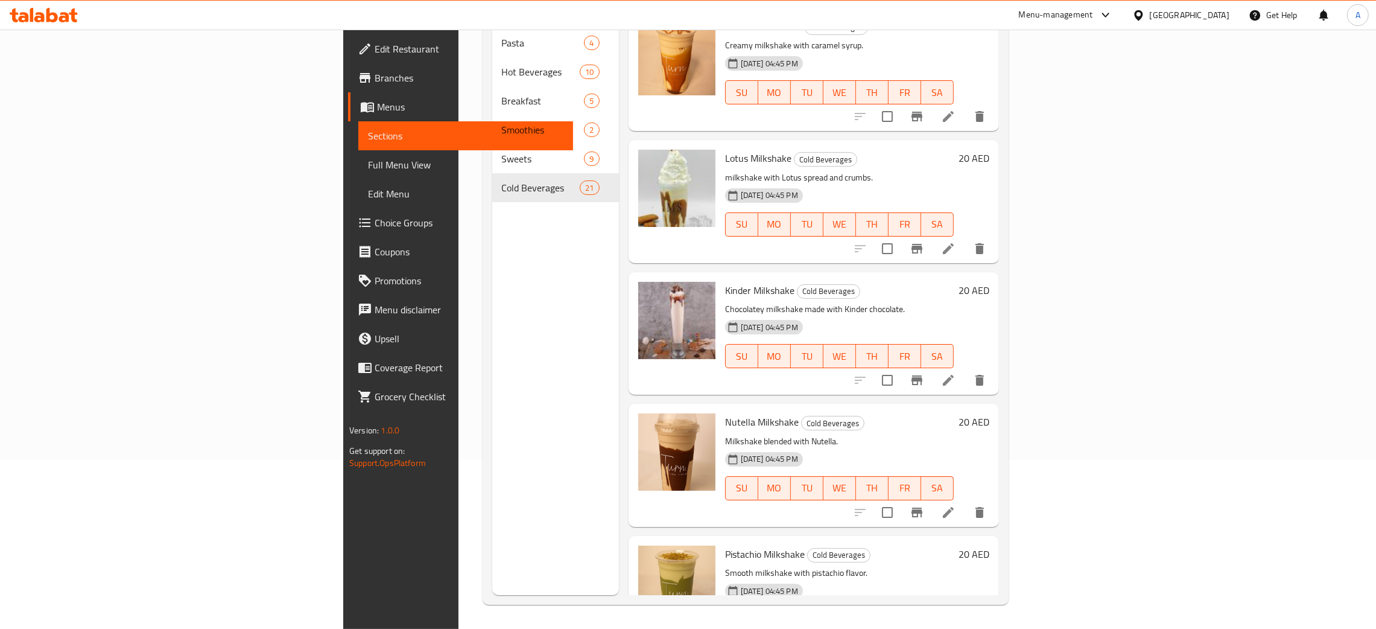
click at [492, 479] on div "Menu sections Pasta 4 Hot Beverages 10 Breakfast 5 Smoothies 2 Sweets 9 Cold Be…" at bounding box center [555, 280] width 127 height 629
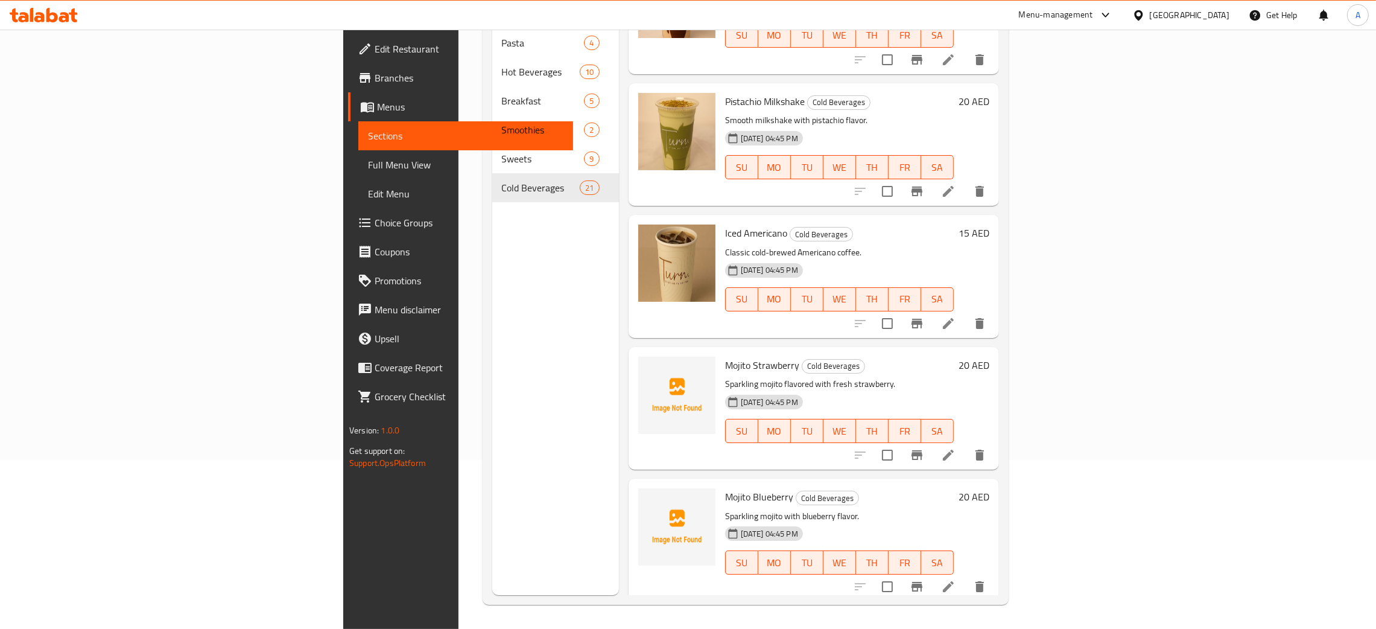
scroll to position [1085, 0]
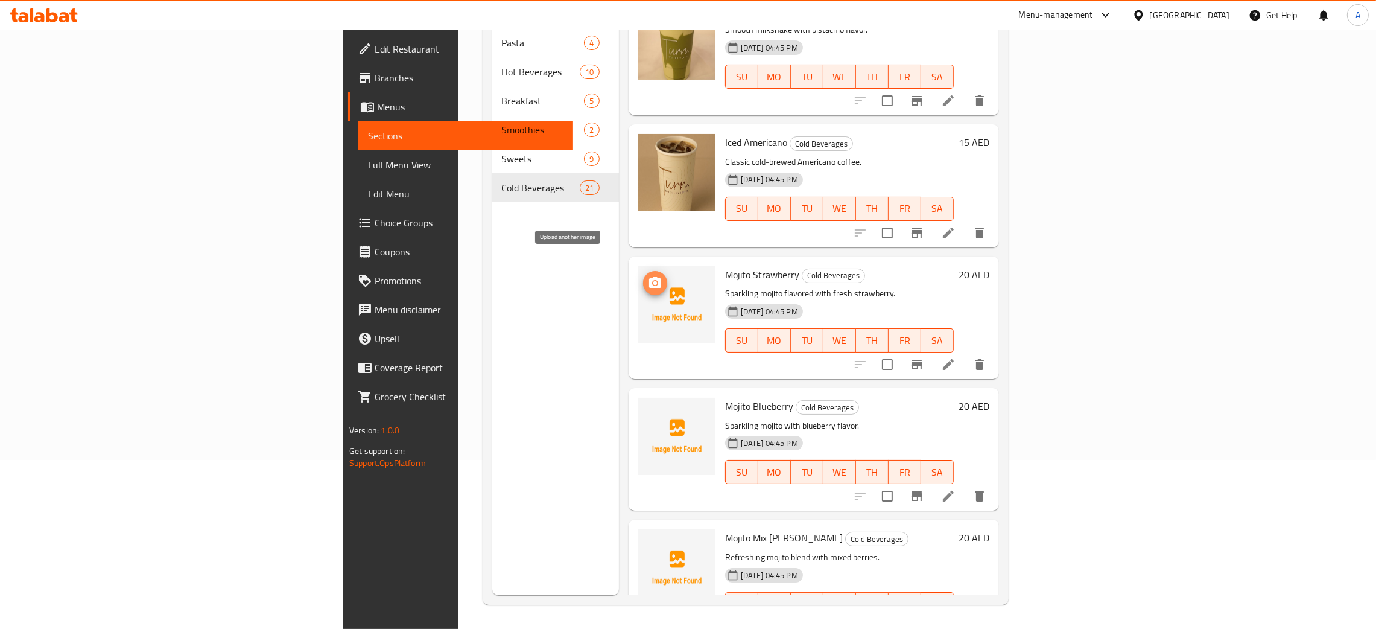
click at [648, 276] on icon "upload picture" at bounding box center [655, 283] width 14 height 14
click at [649, 408] on icon "upload picture" at bounding box center [655, 413] width 12 height 11
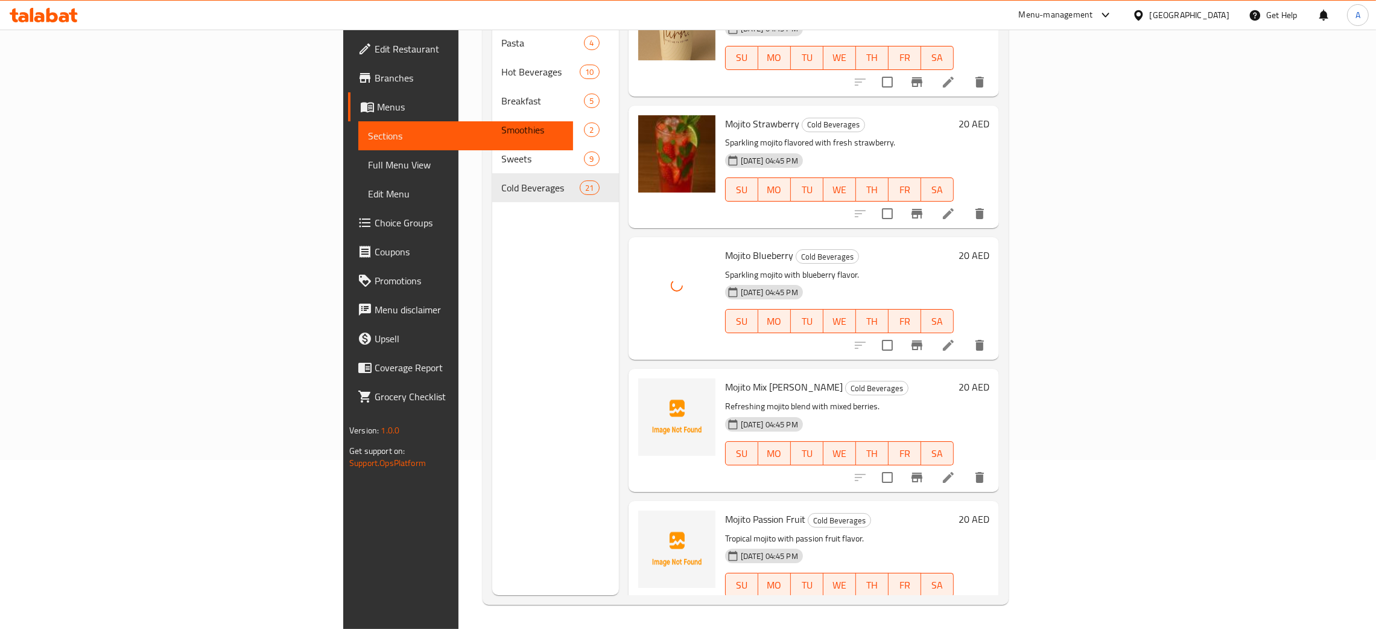
scroll to position [1267, 0]
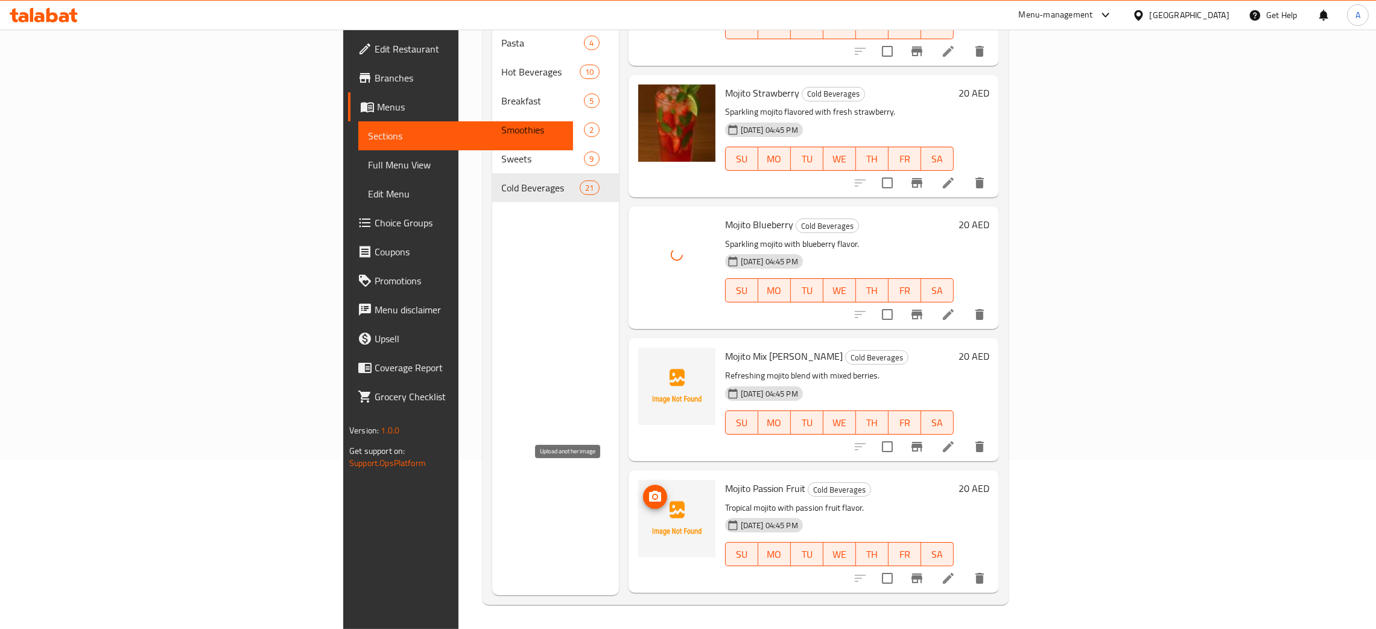
click at [643, 485] on button "upload picture" at bounding box center [655, 497] width 24 height 24
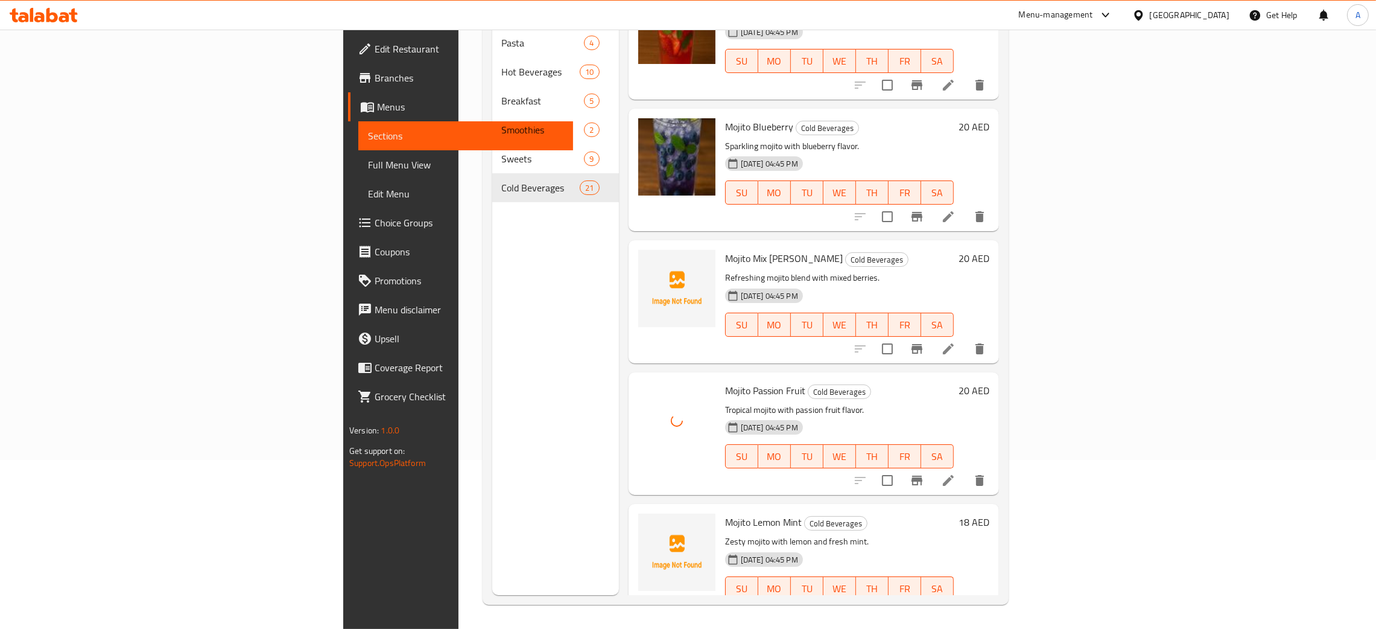
scroll to position [1539, 0]
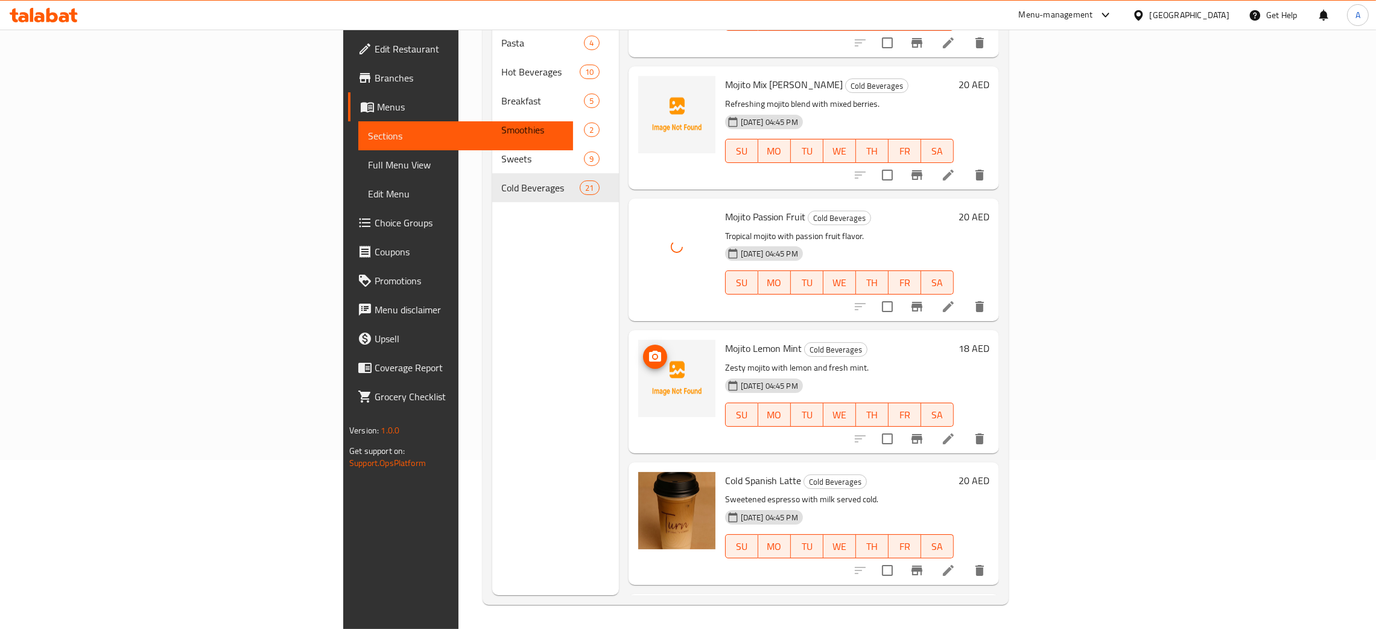
click at [638, 340] on img at bounding box center [676, 378] width 77 height 77
click at [649, 351] on icon "upload picture" at bounding box center [655, 356] width 12 height 11
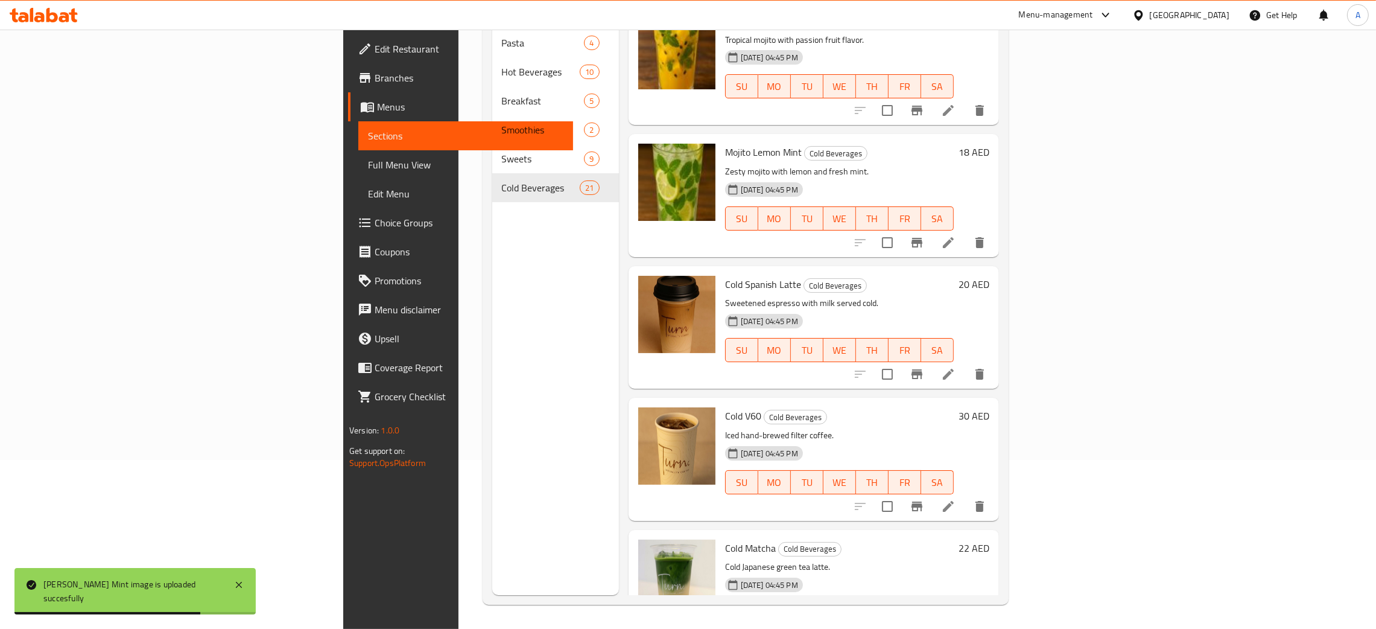
scroll to position [1715, 0]
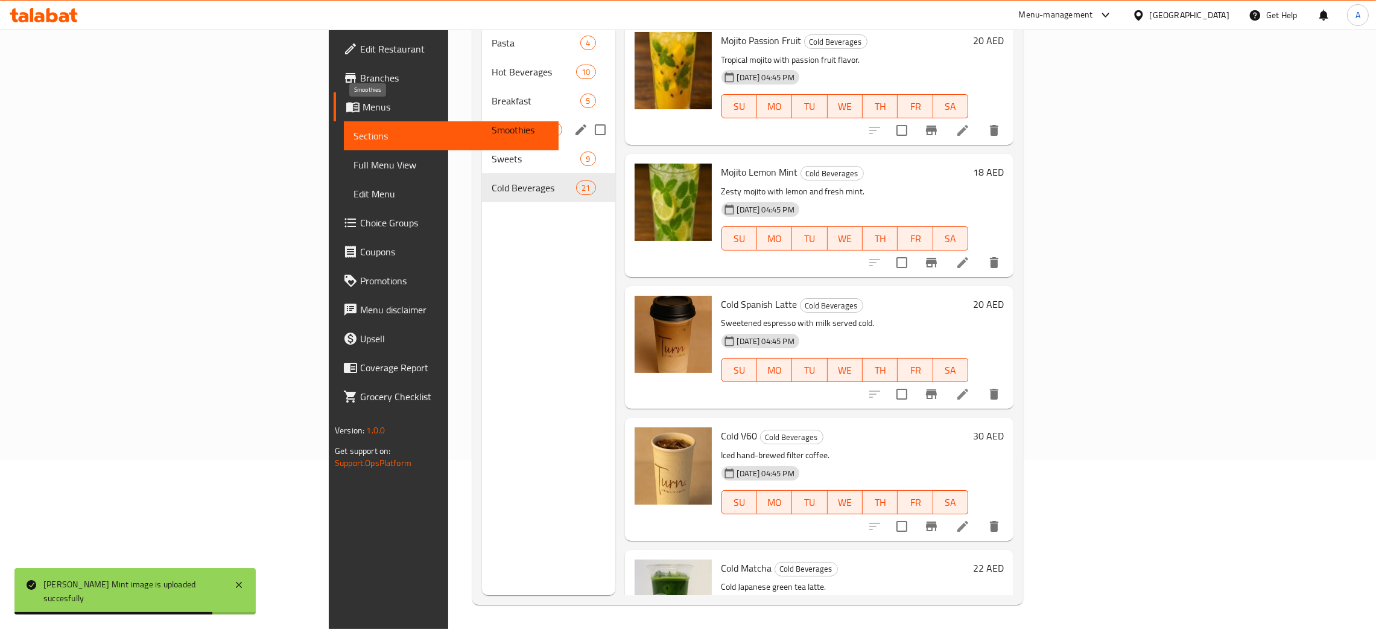
click at [492, 122] on span "Smoothies" at bounding box center [519, 129] width 55 height 14
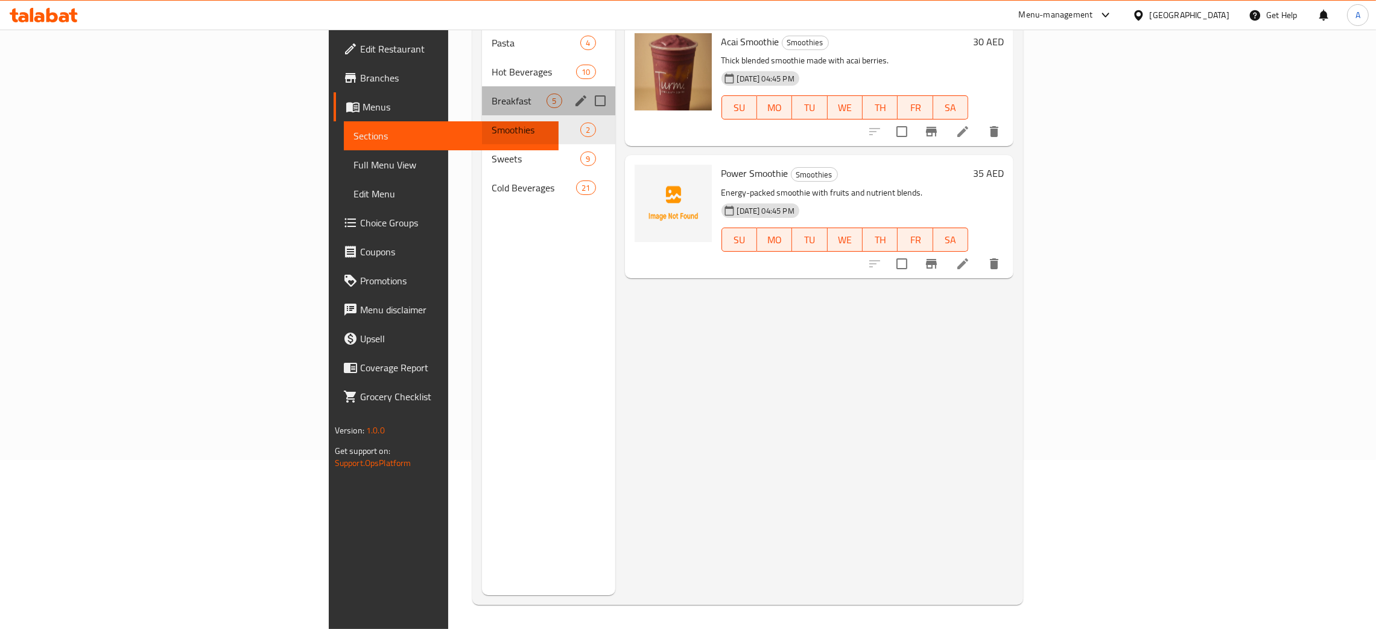
click at [482, 86] on div "Breakfast 5" at bounding box center [548, 100] width 133 height 29
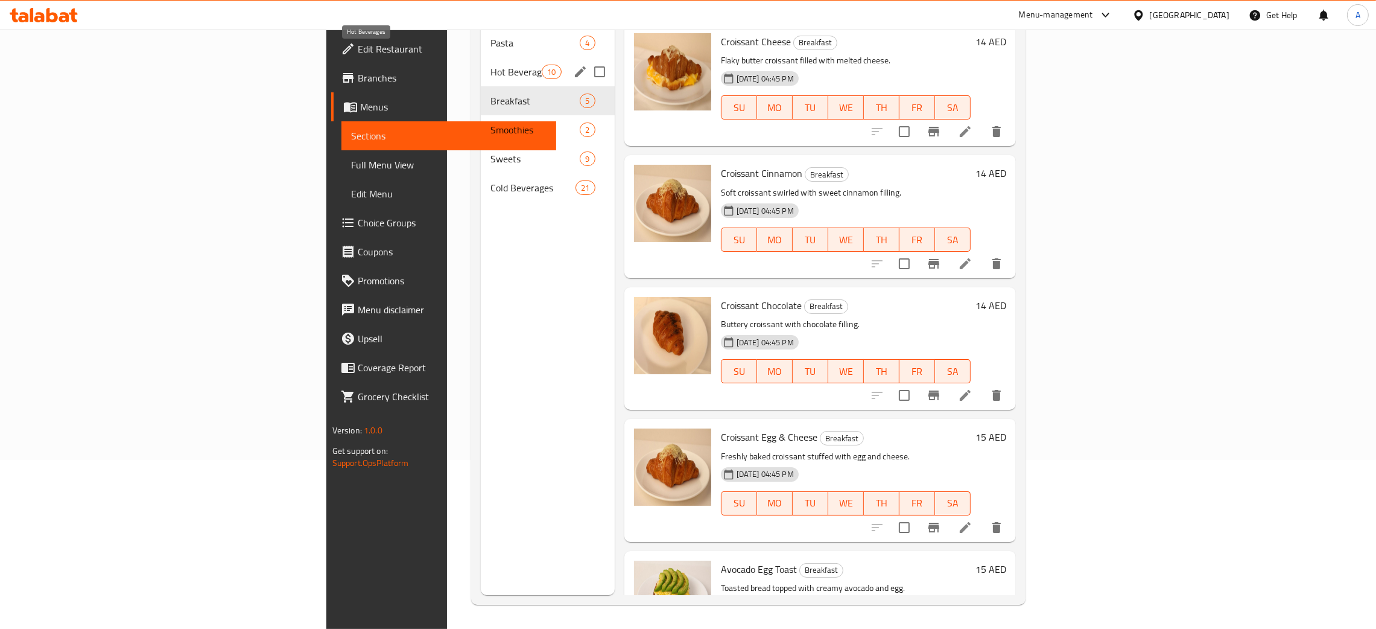
click at [491, 65] on span "Hot Beverages" at bounding box center [516, 72] width 51 height 14
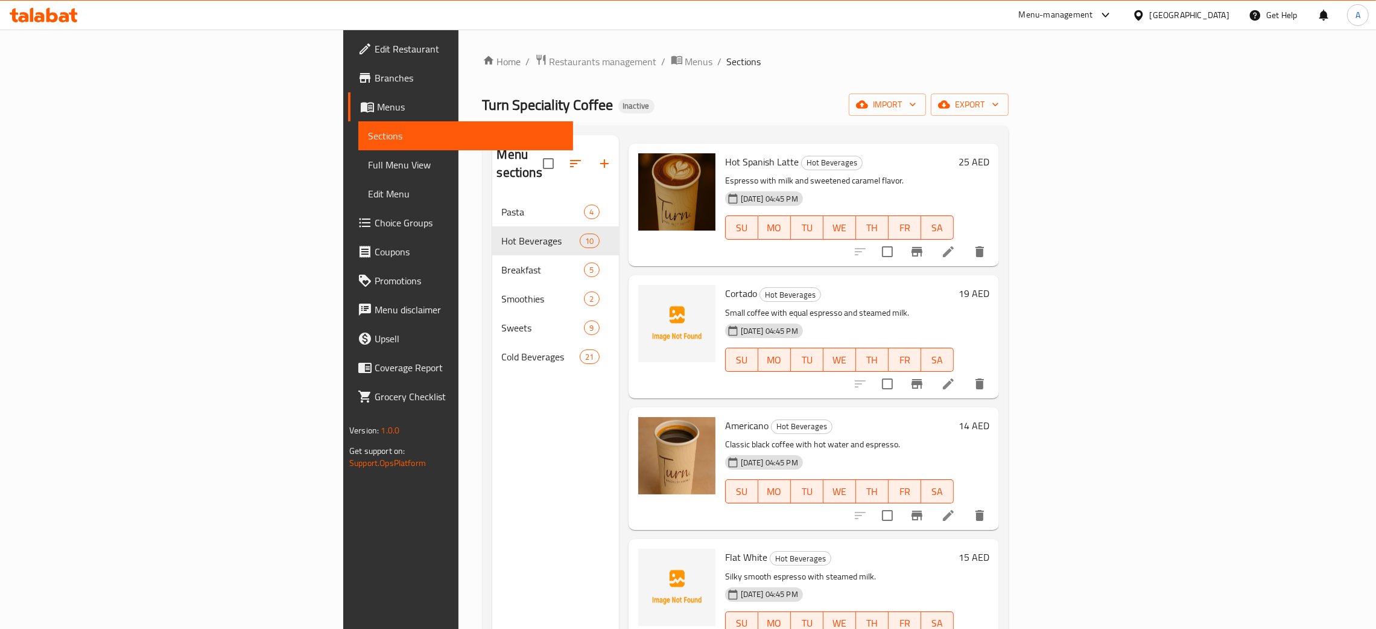
scroll to position [181, 0]
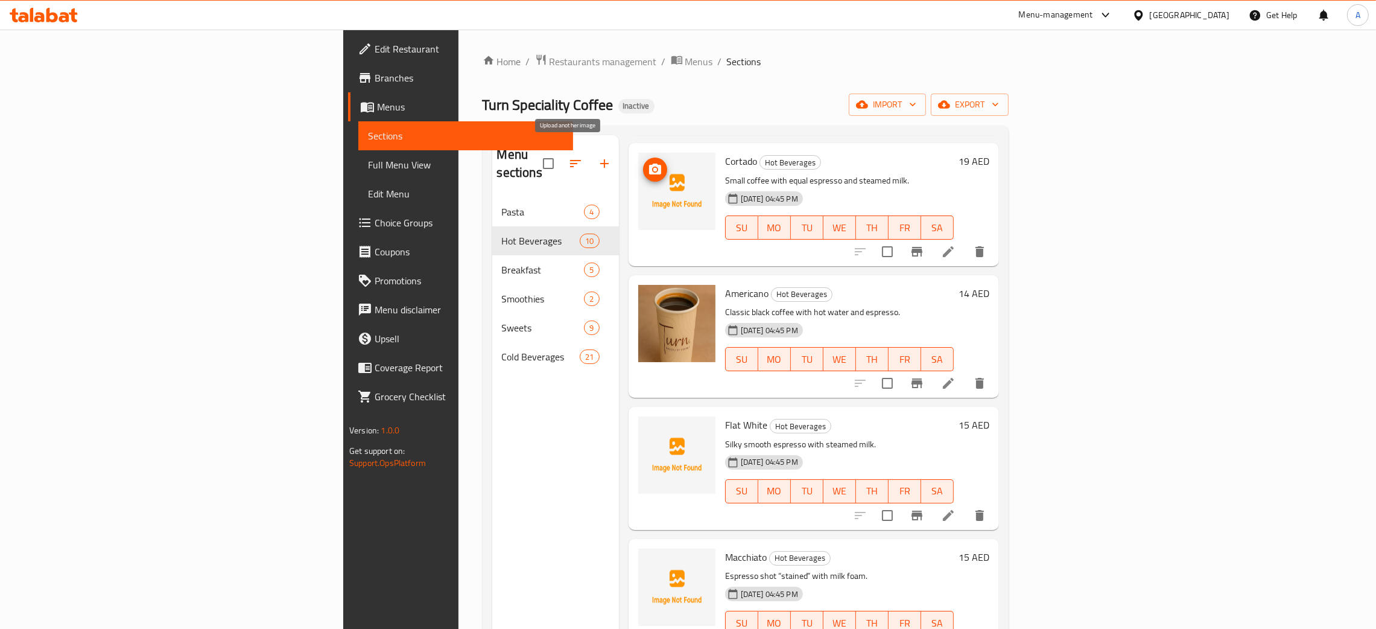
click at [649, 164] on icon "upload picture" at bounding box center [655, 169] width 12 height 11
click at [649, 427] on icon "upload picture" at bounding box center [655, 432] width 12 height 11
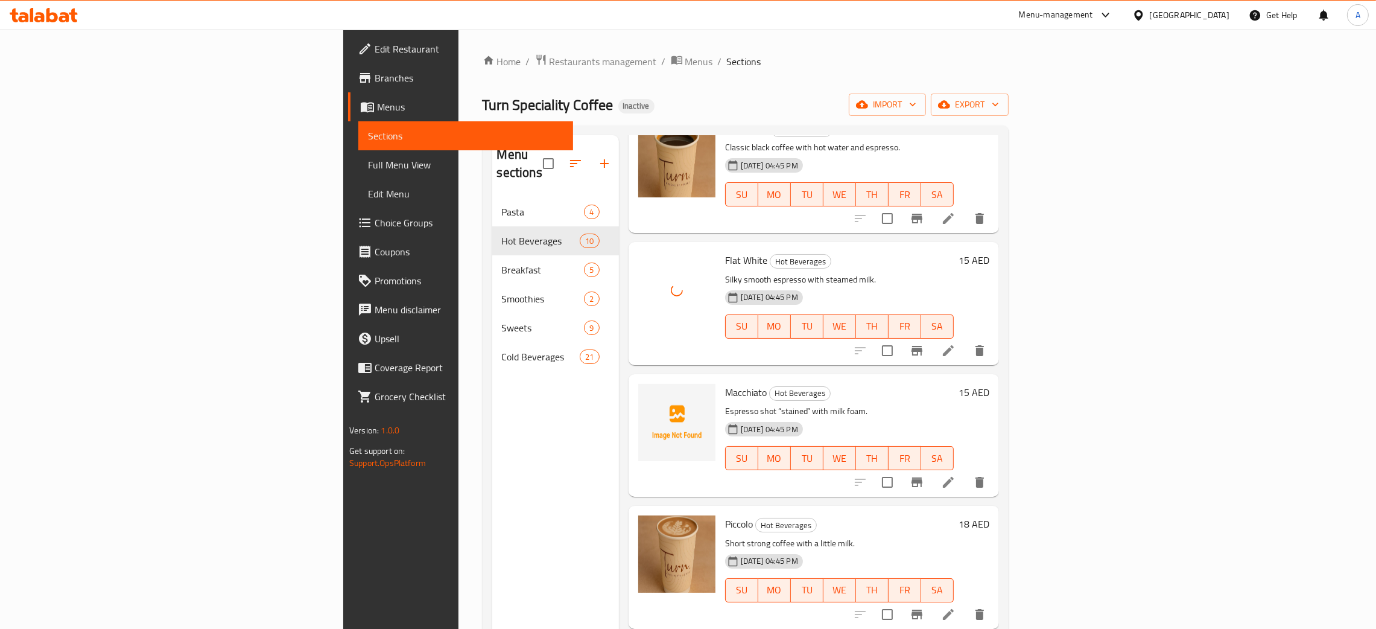
scroll to position [362, 0]
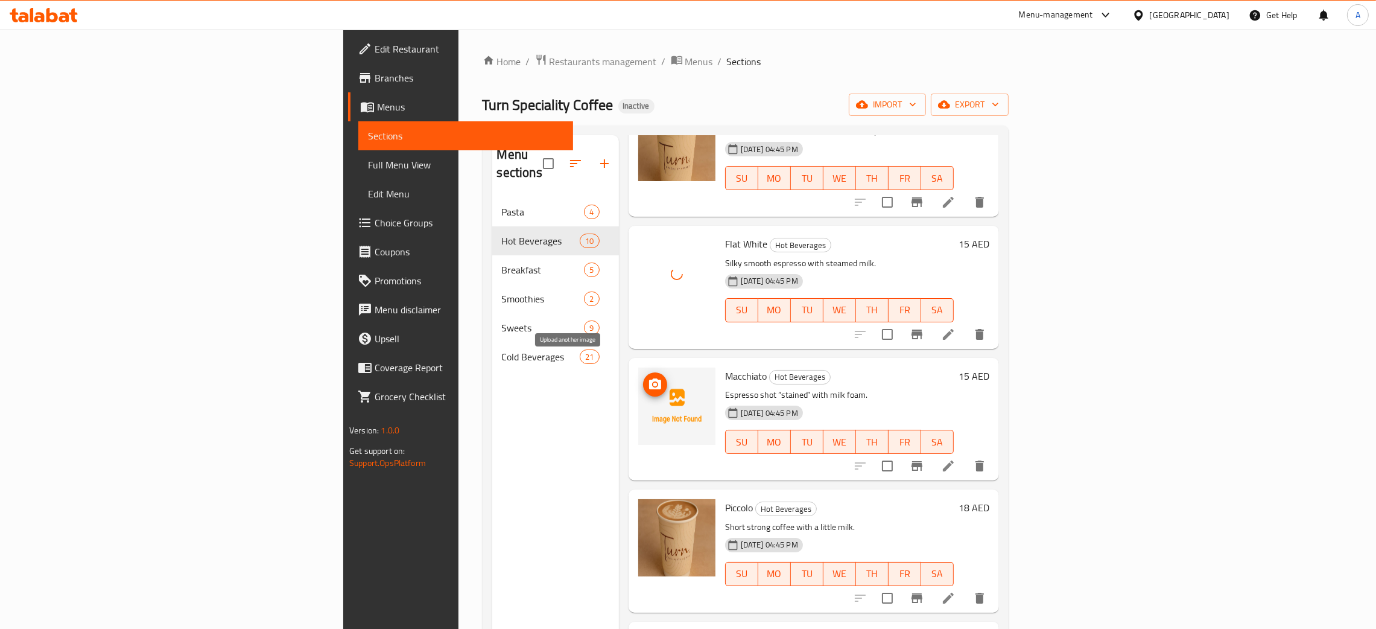
click at [648, 377] on icon "upload picture" at bounding box center [655, 384] width 14 height 14
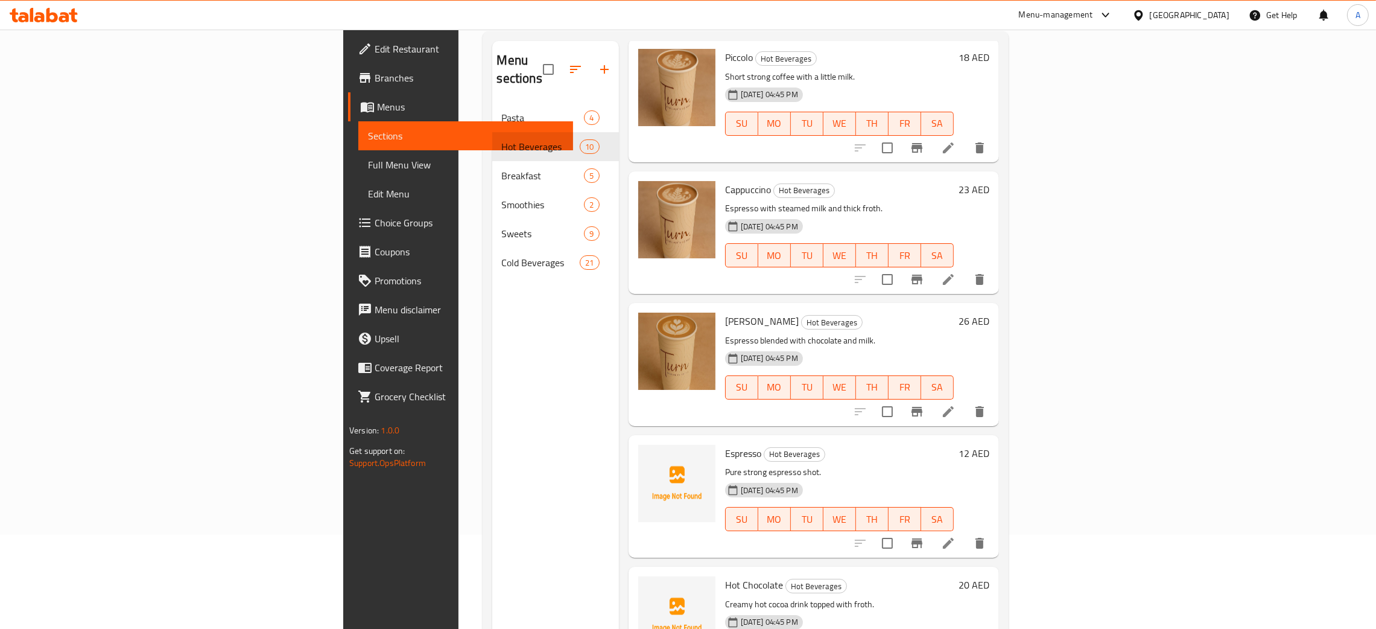
scroll to position [170, 0]
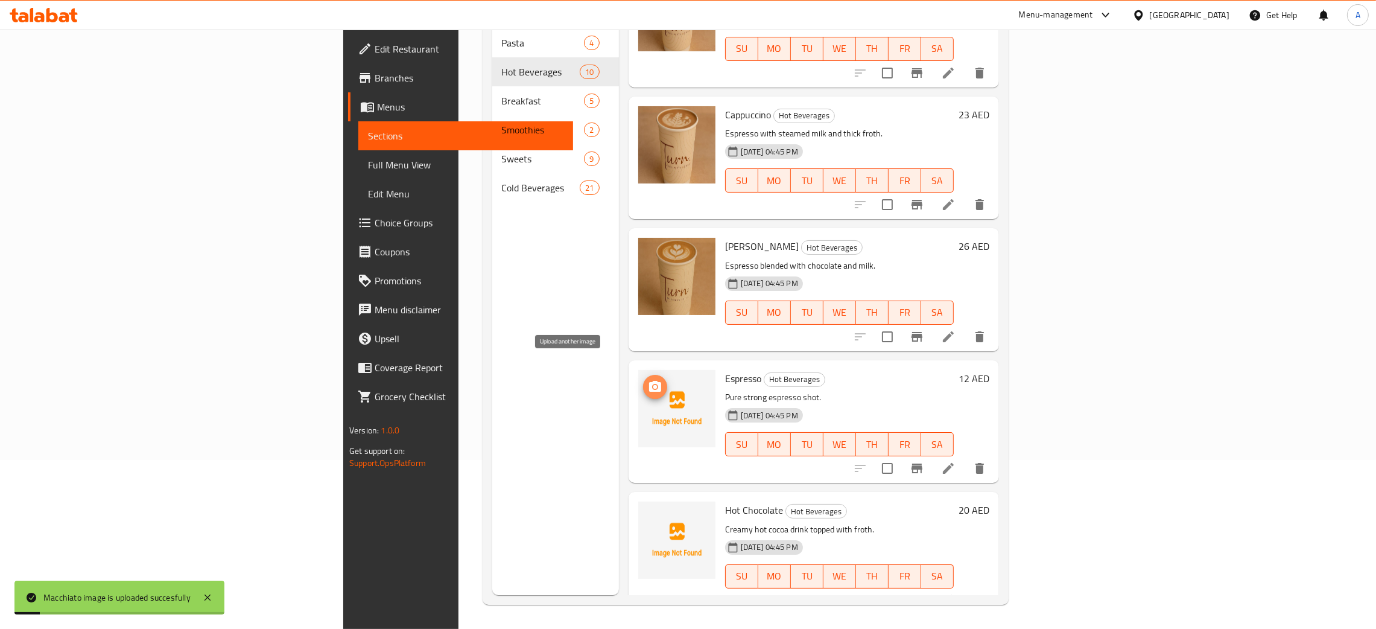
click at [643, 380] on span "upload picture" at bounding box center [655, 387] width 24 height 14
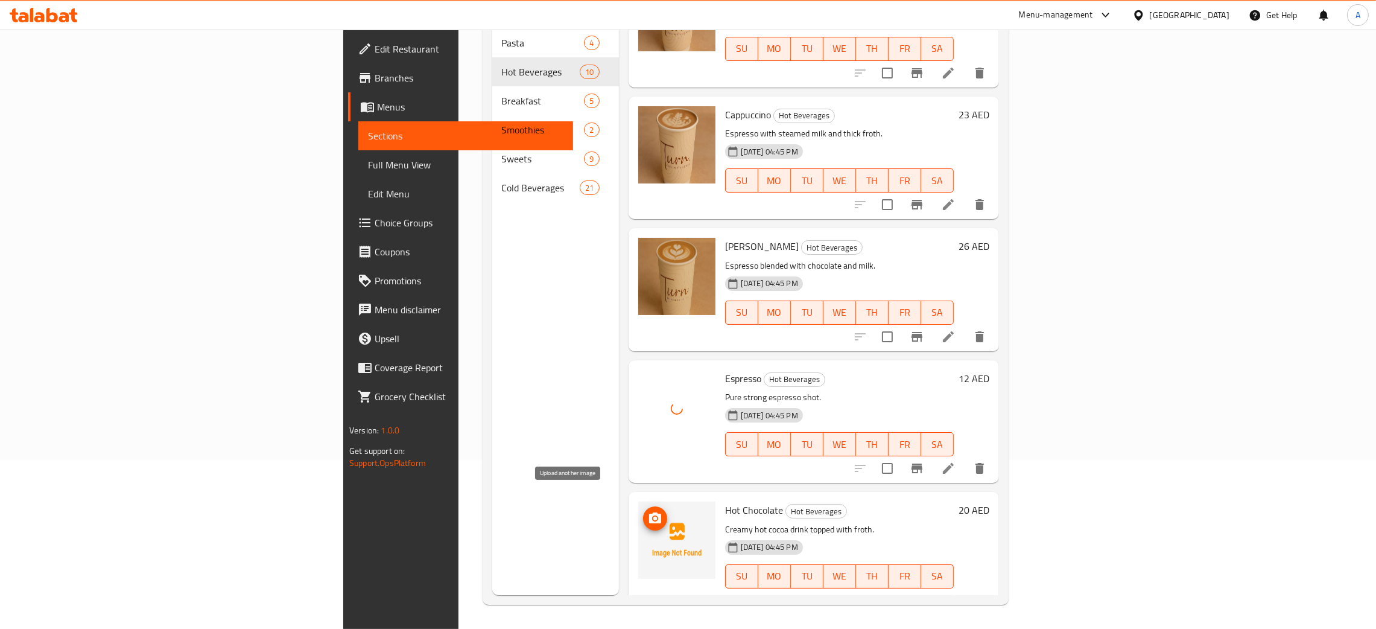
click at [648, 511] on icon "upload picture" at bounding box center [655, 518] width 14 height 14
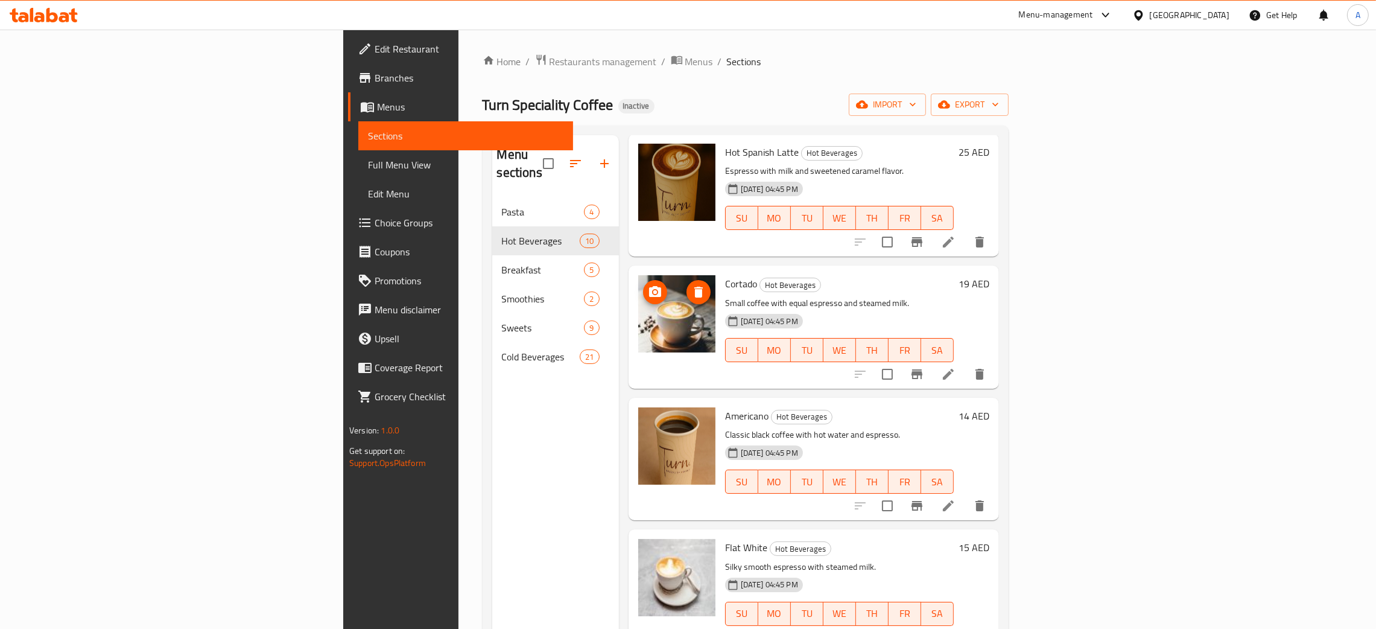
scroll to position [91, 0]
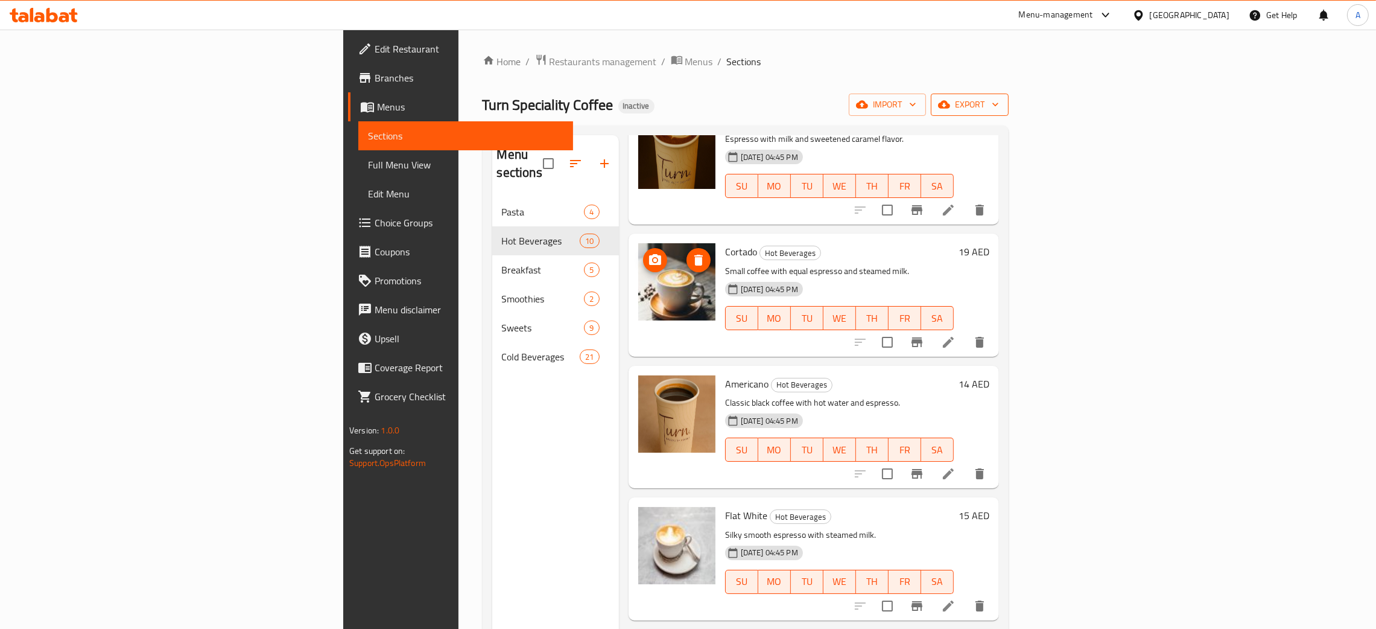
click at [999, 104] on icon "button" at bounding box center [996, 105] width 6 height 4
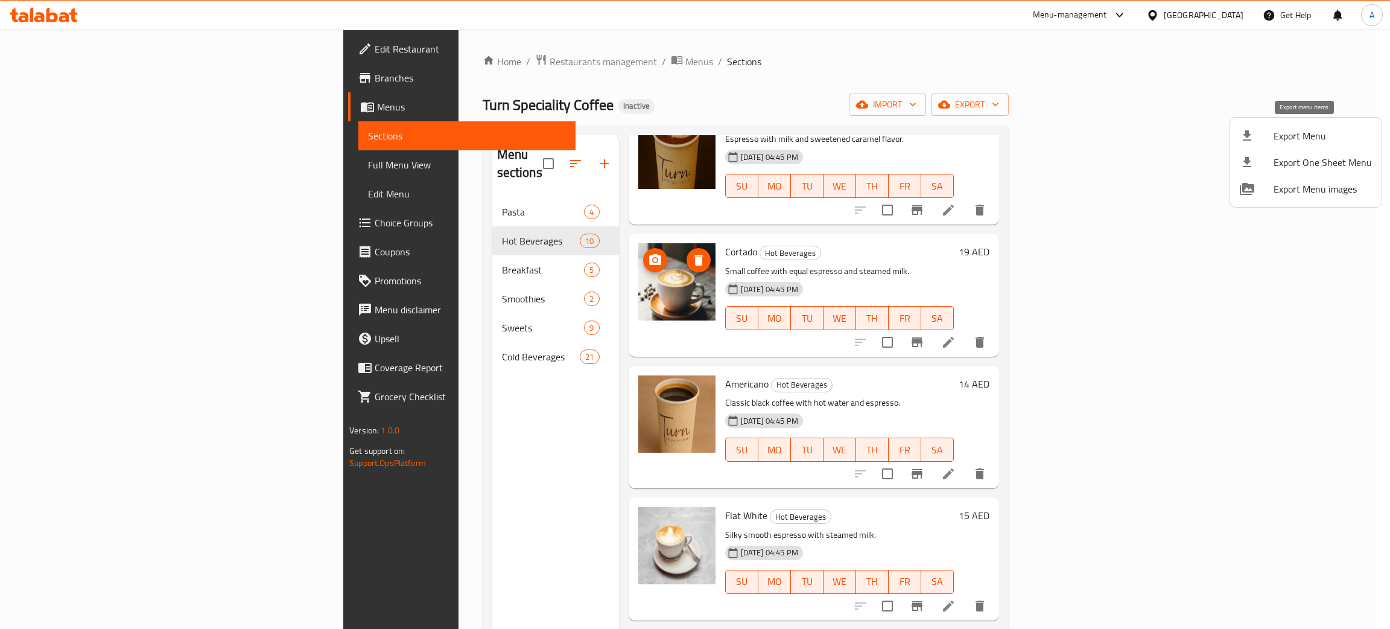
click at [1288, 130] on span "Export Menu" at bounding box center [1323, 136] width 98 height 14
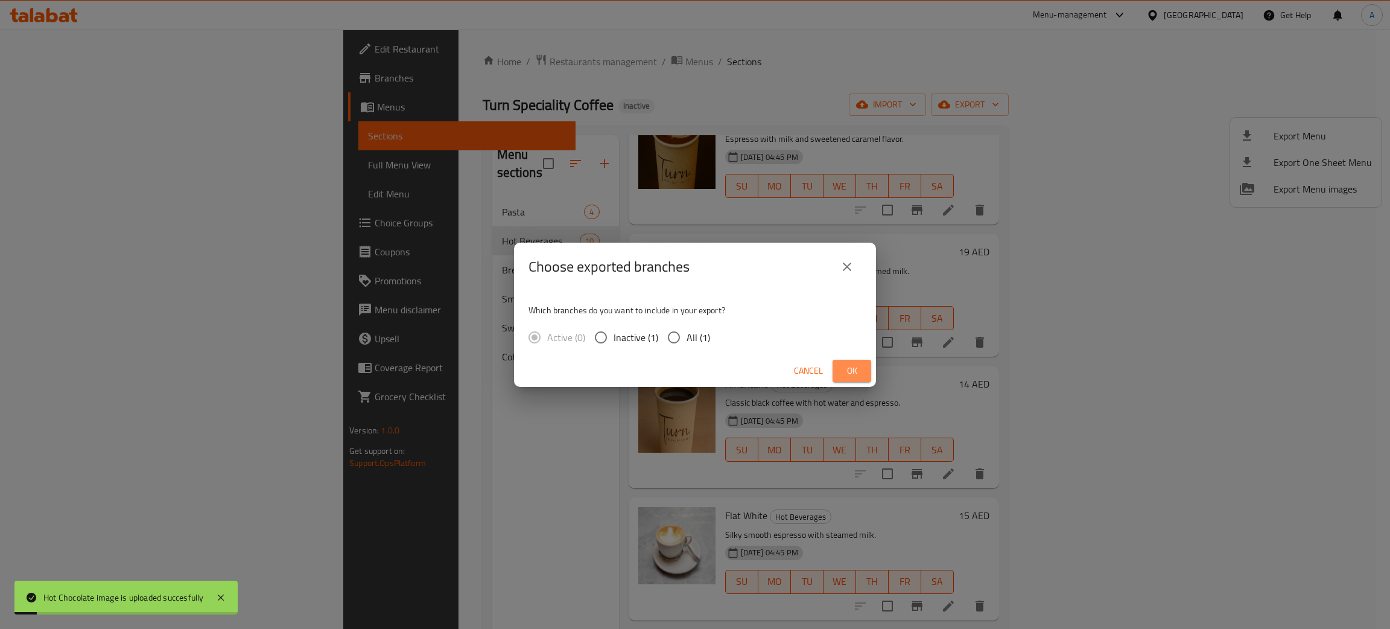
click at [855, 369] on span "Ok" at bounding box center [851, 370] width 19 height 15
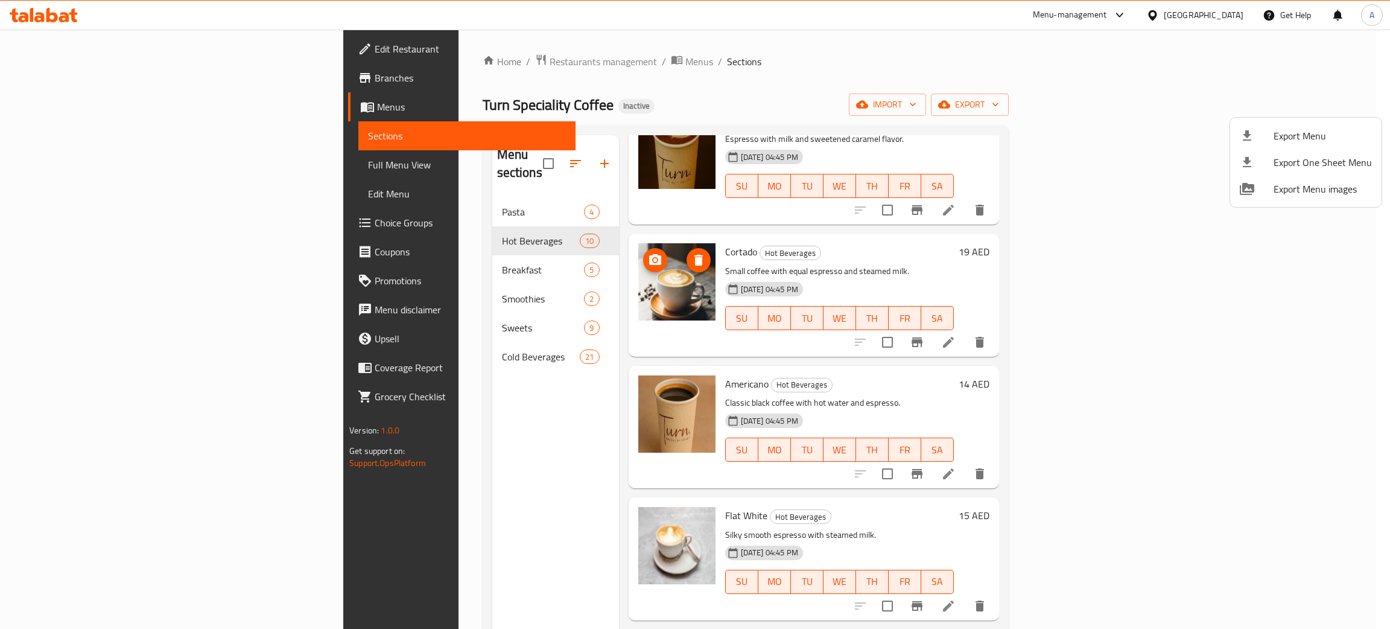
click at [1199, 6] on div at bounding box center [695, 314] width 1390 height 629
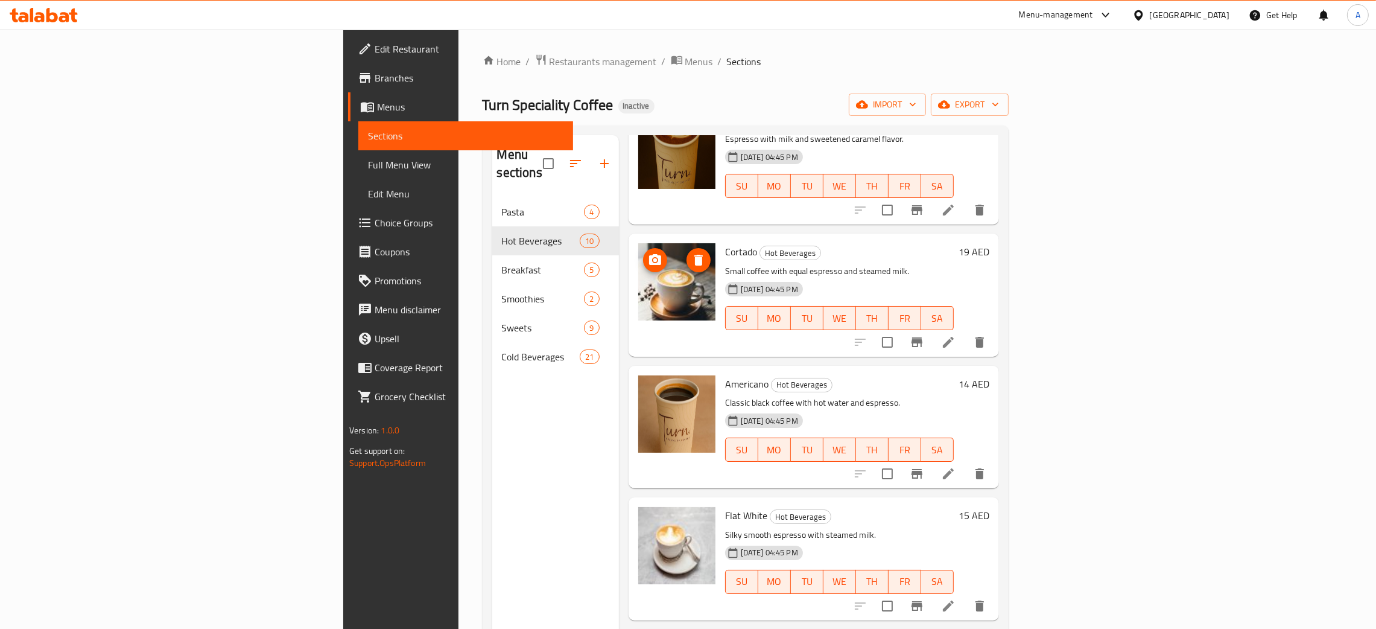
click at [1196, 13] on div "[GEOGRAPHIC_DATA]" at bounding box center [1190, 14] width 80 height 13
click at [1076, 212] on div "[GEOGRAPHIC_DATA]" at bounding box center [1098, 208] width 99 height 28
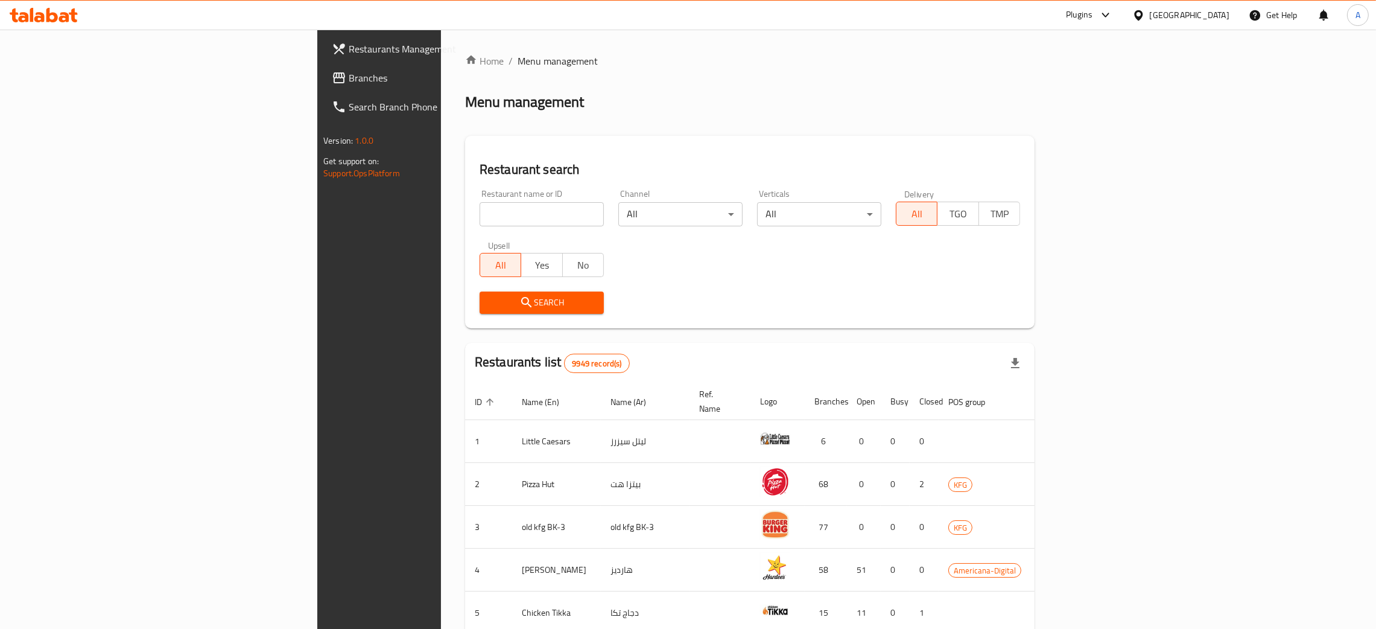
click at [480, 221] on input "search" at bounding box center [542, 214] width 124 height 24
paste input "MM Sweets"
type input "MM Sweets"
click button "Search" at bounding box center [542, 302] width 124 height 22
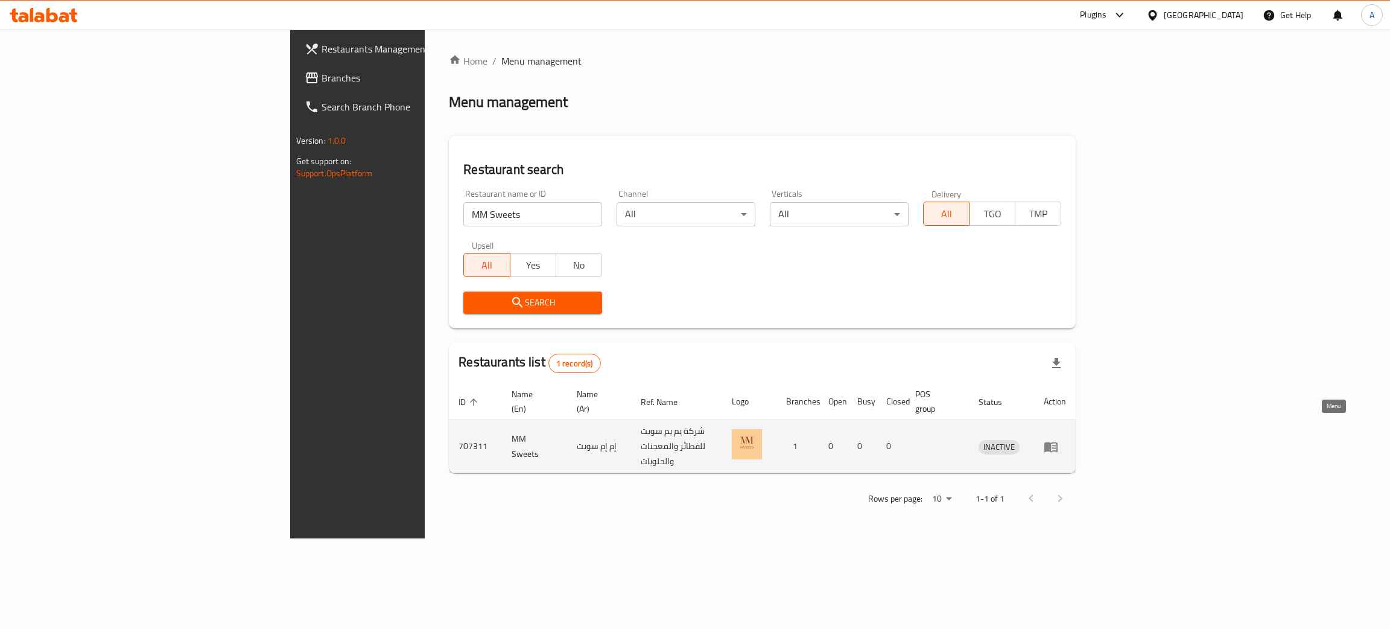
click at [1058, 442] on icon "enhanced table" at bounding box center [1050, 447] width 13 height 10
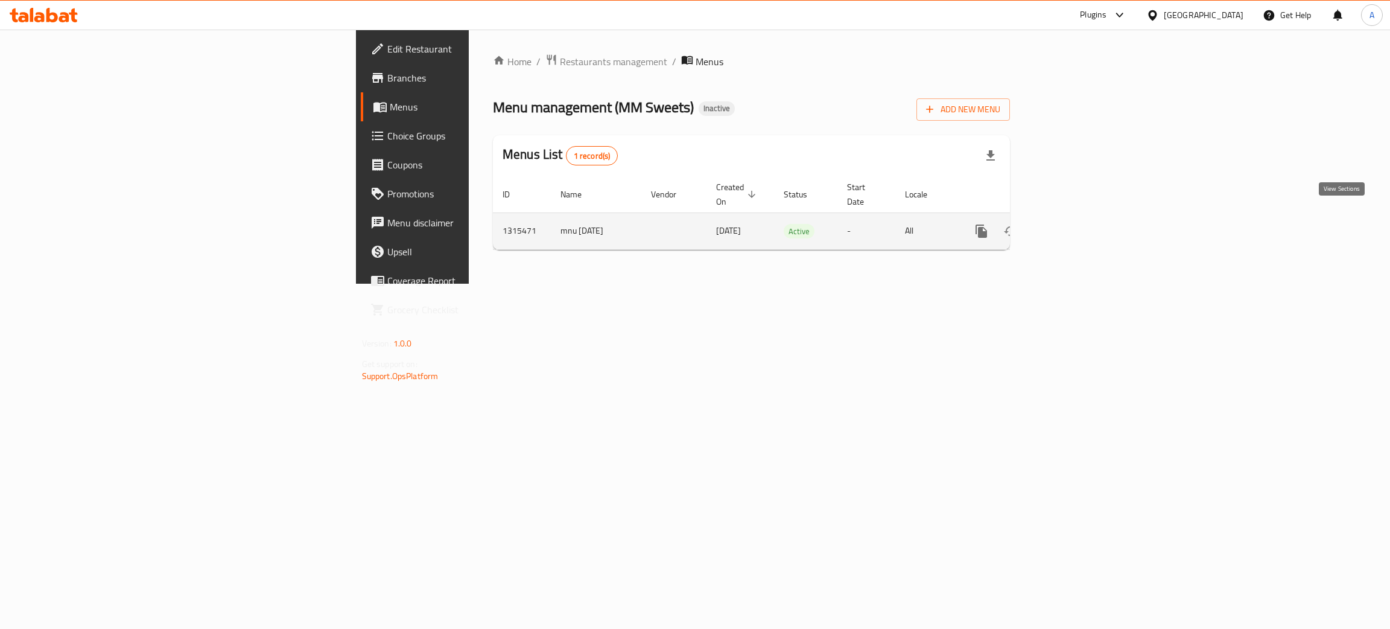
click at [1074, 226] on icon "enhanced table" at bounding box center [1068, 231] width 11 height 11
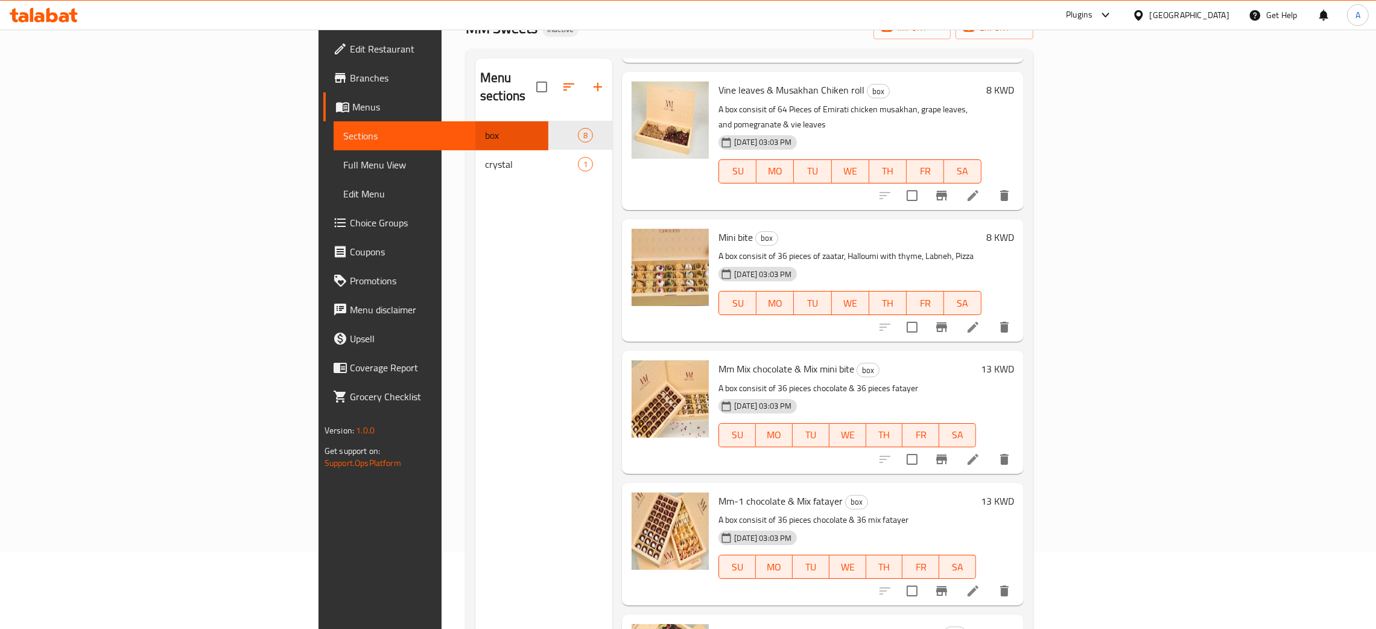
scroll to position [170, 0]
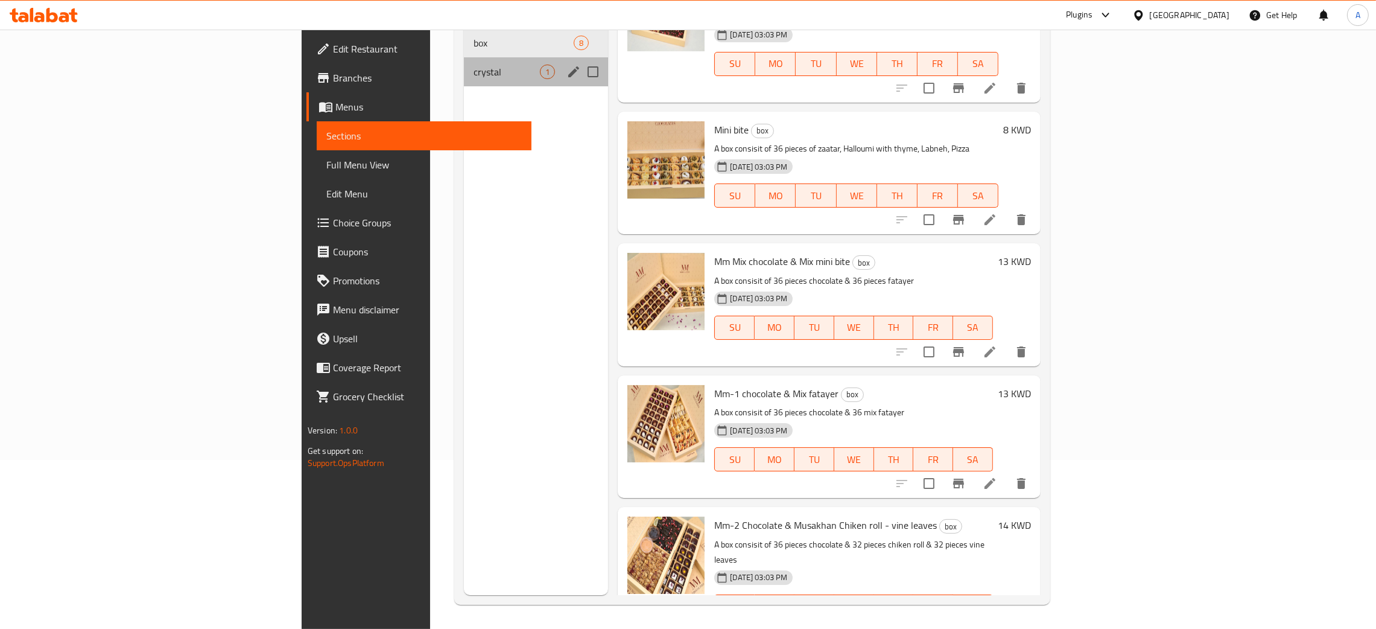
click at [464, 66] on div "crystal 1" at bounding box center [536, 71] width 144 height 29
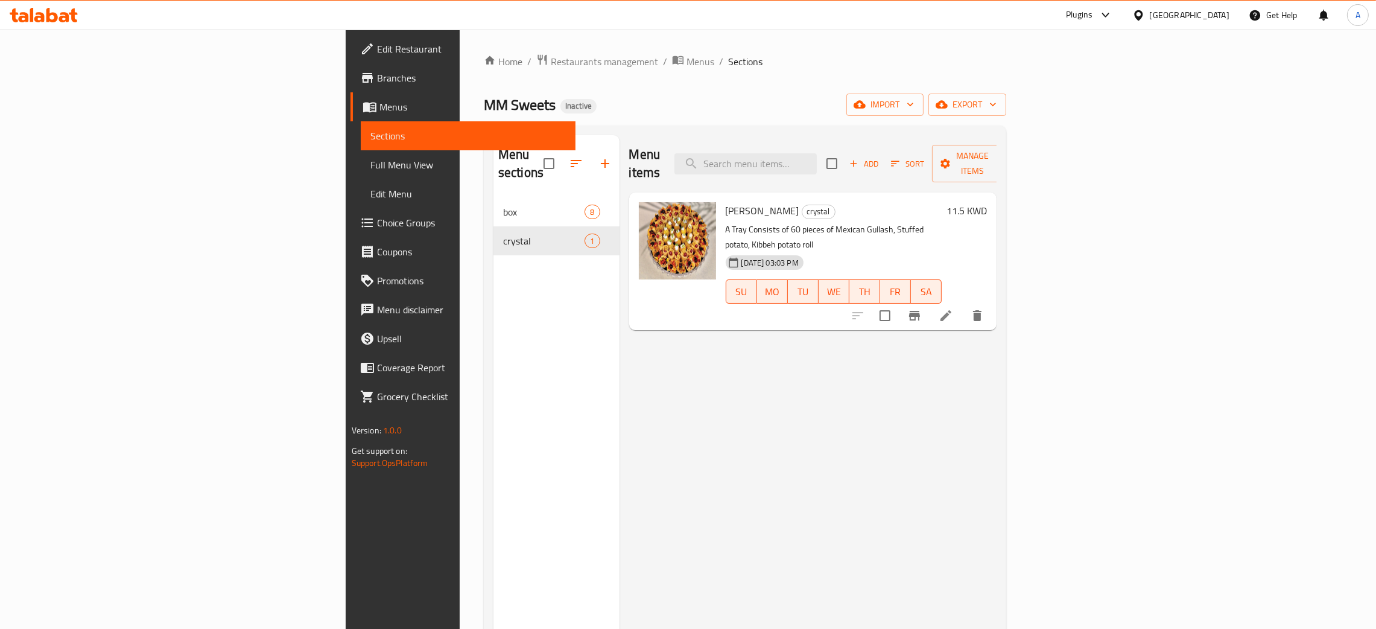
click at [377, 56] on span "Edit Restaurant" at bounding box center [471, 49] width 189 height 14
